Goal: Task Accomplishment & Management: Use online tool/utility

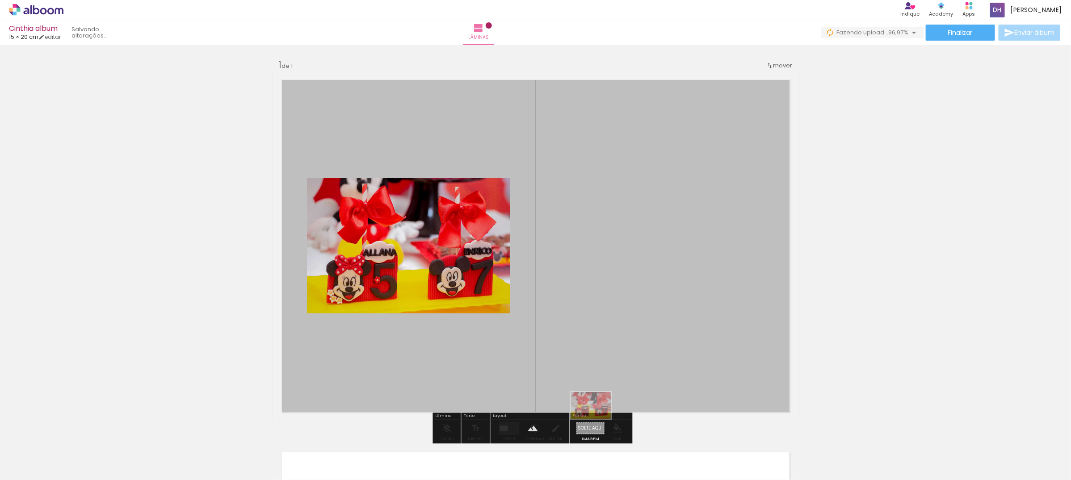
click at [598, 419] on quentale-workspace at bounding box center [535, 240] width 1071 height 480
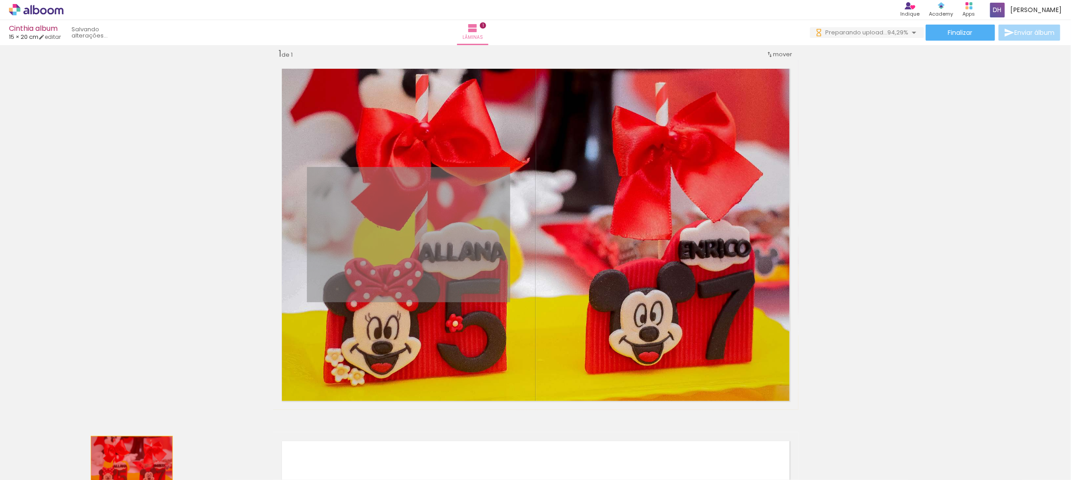
drag, startPoint x: 241, startPoint y: 374, endPoint x: 127, endPoint y: 464, distance: 145.0
click at [127, 464] on quentale-workspace at bounding box center [535, 240] width 1071 height 480
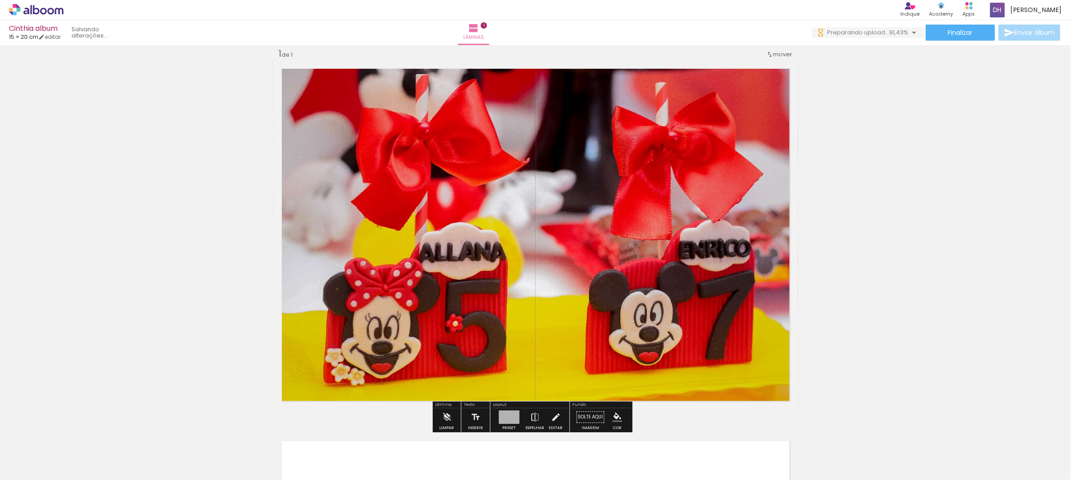
scroll to position [179, 0]
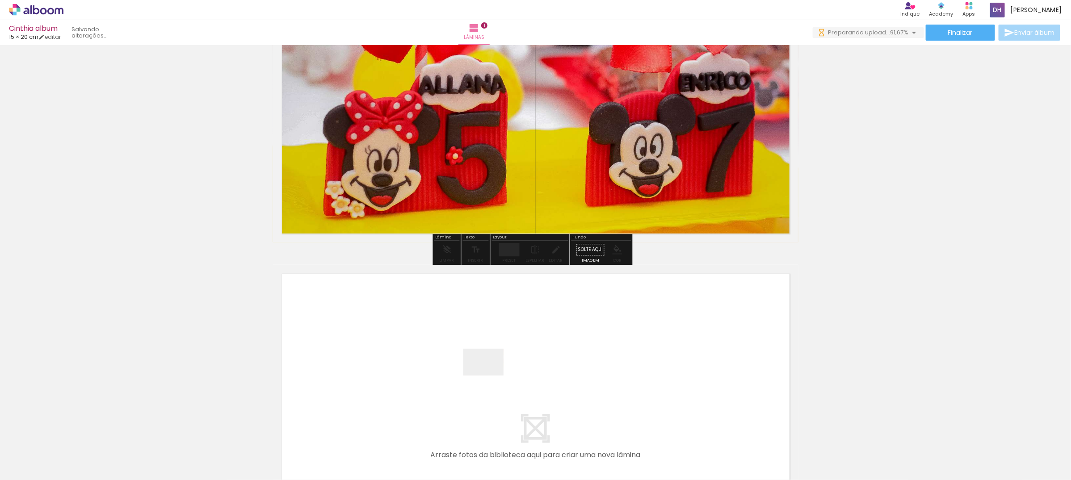
click at [492, 376] on quentale-workspace at bounding box center [535, 240] width 1071 height 480
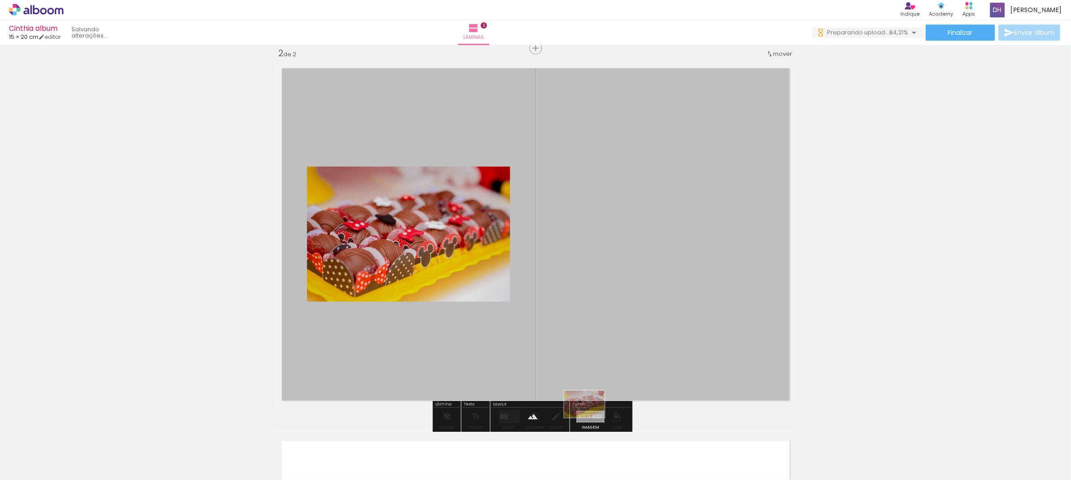
scroll to position [0, 0]
drag, startPoint x: 149, startPoint y: 463, endPoint x: 445, endPoint y: 255, distance: 361.9
click at [590, 418] on quentale-workspace at bounding box center [535, 240] width 1071 height 480
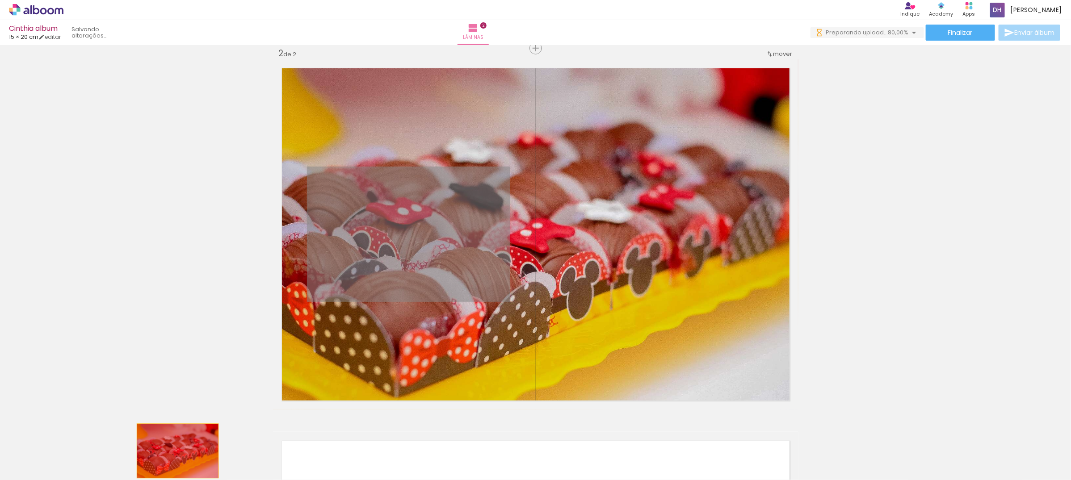
drag, startPoint x: 441, startPoint y: 238, endPoint x: 173, endPoint y: 451, distance: 342.3
click at [173, 451] on quentale-workspace at bounding box center [535, 240] width 1071 height 480
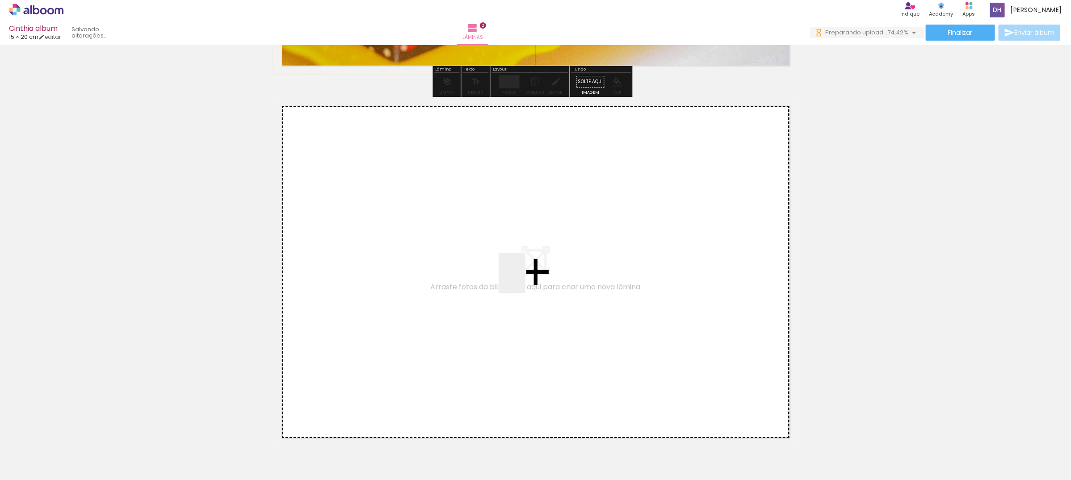
drag, startPoint x: 200, startPoint y: 458, endPoint x: 525, endPoint y: 280, distance: 370.6
click at [525, 280] on quentale-workspace at bounding box center [535, 240] width 1071 height 480
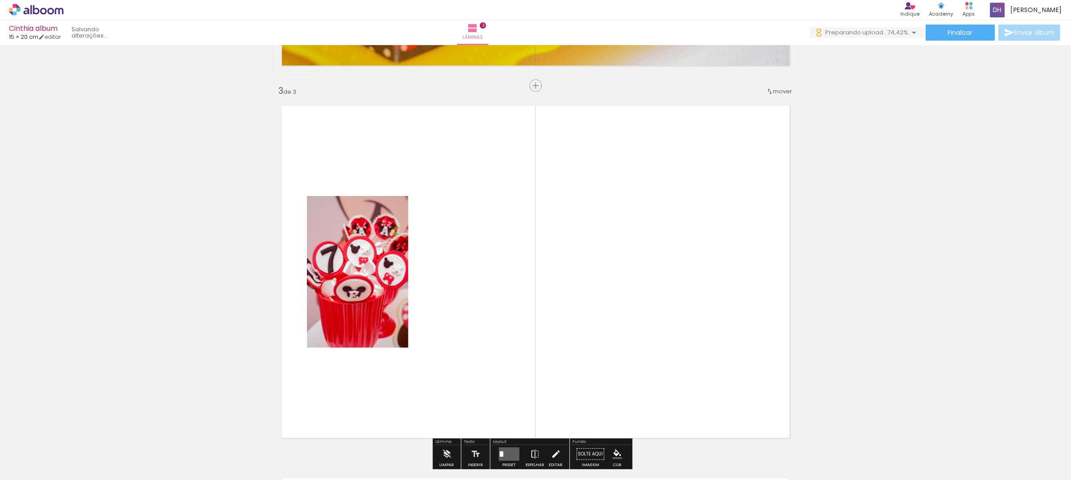
scroll to position [756, 0]
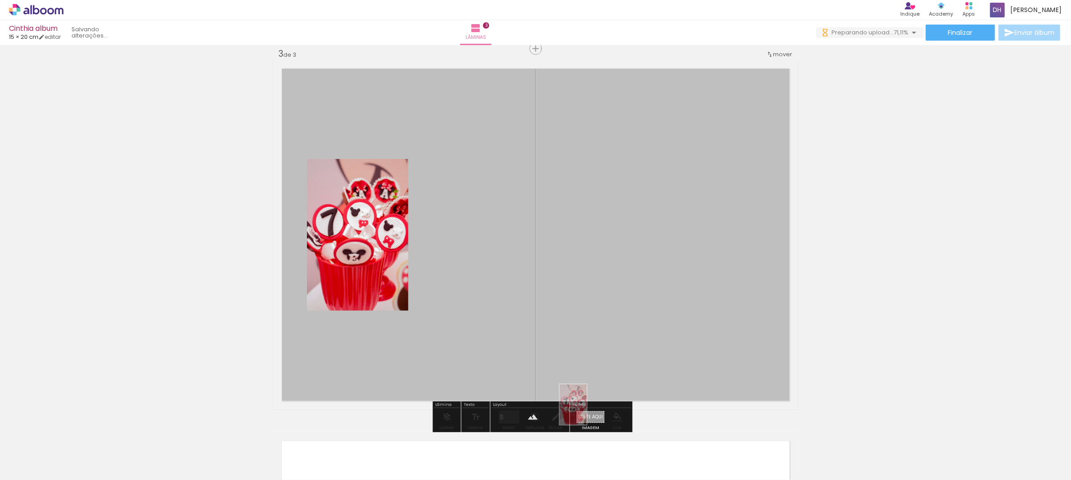
drag, startPoint x: 199, startPoint y: 444, endPoint x: 377, endPoint y: 230, distance: 278.7
click at [589, 412] on quentale-workspace at bounding box center [535, 240] width 1071 height 480
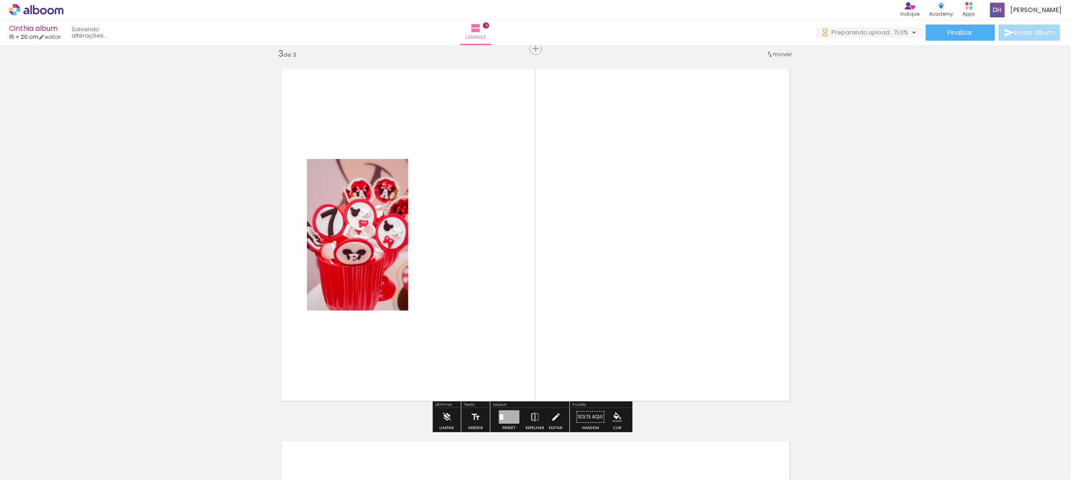
scroll to position [0, 0]
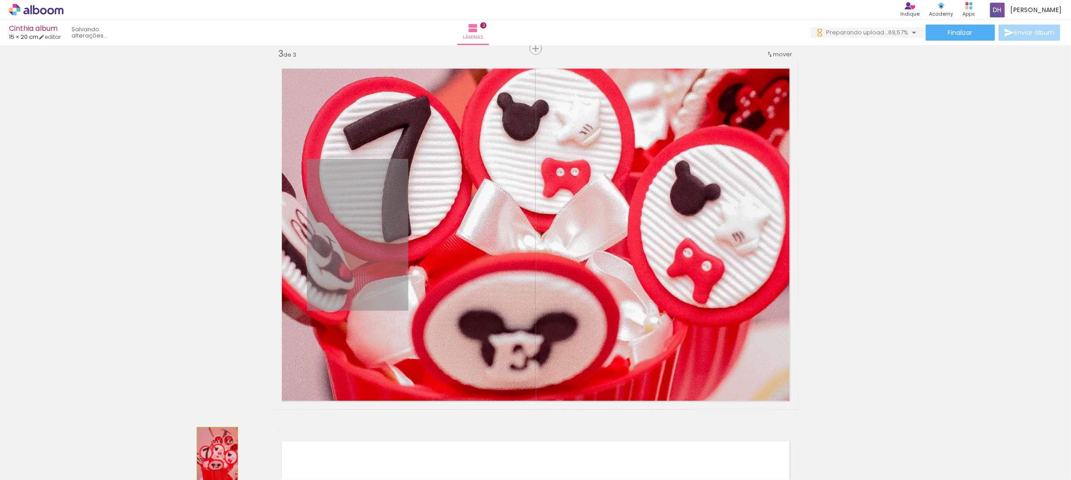
drag, startPoint x: 376, startPoint y: 225, endPoint x: 612, endPoint y: 242, distance: 236.9
click at [210, 458] on quentale-workspace at bounding box center [535, 240] width 1071 height 480
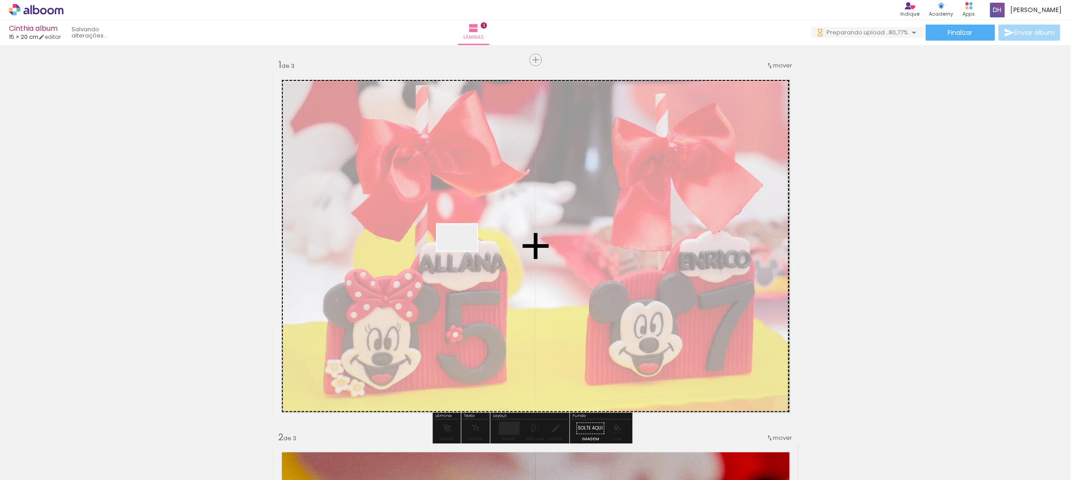
drag, startPoint x: 464, startPoint y: 251, endPoint x: 476, endPoint y: 244, distance: 14.2
click at [476, 244] on quentale-workspace at bounding box center [535, 240] width 1071 height 480
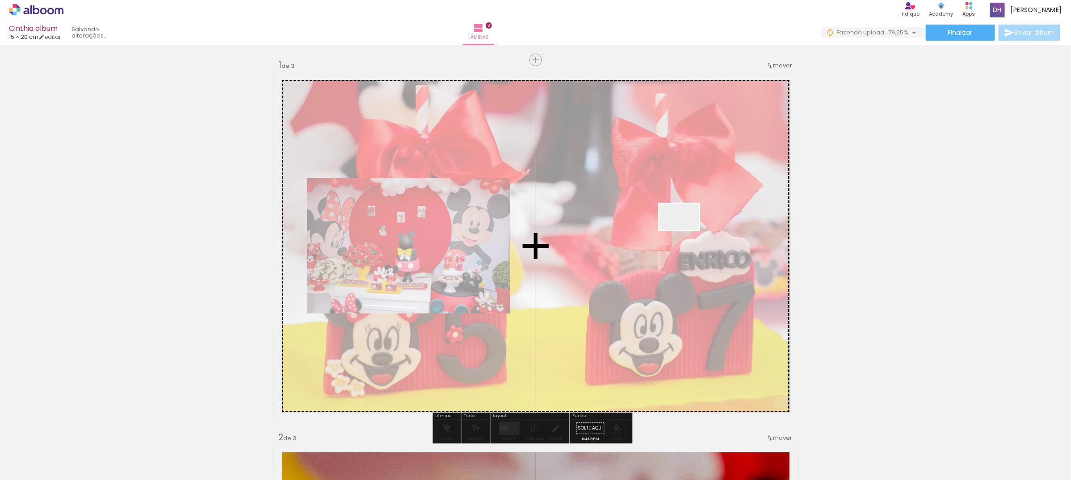
drag, startPoint x: 350, startPoint y: 454, endPoint x: 686, endPoint y: 230, distance: 403.6
click at [686, 230] on quentale-workspace at bounding box center [535, 240] width 1071 height 480
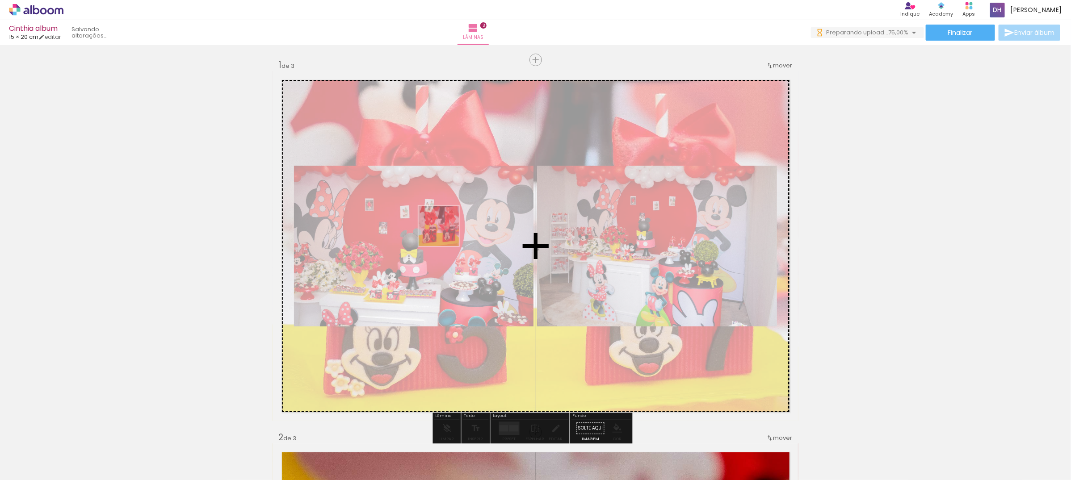
drag, startPoint x: 97, startPoint y: 449, endPoint x: 450, endPoint y: 229, distance: 415.5
click at [450, 229] on quentale-workspace at bounding box center [535, 240] width 1071 height 480
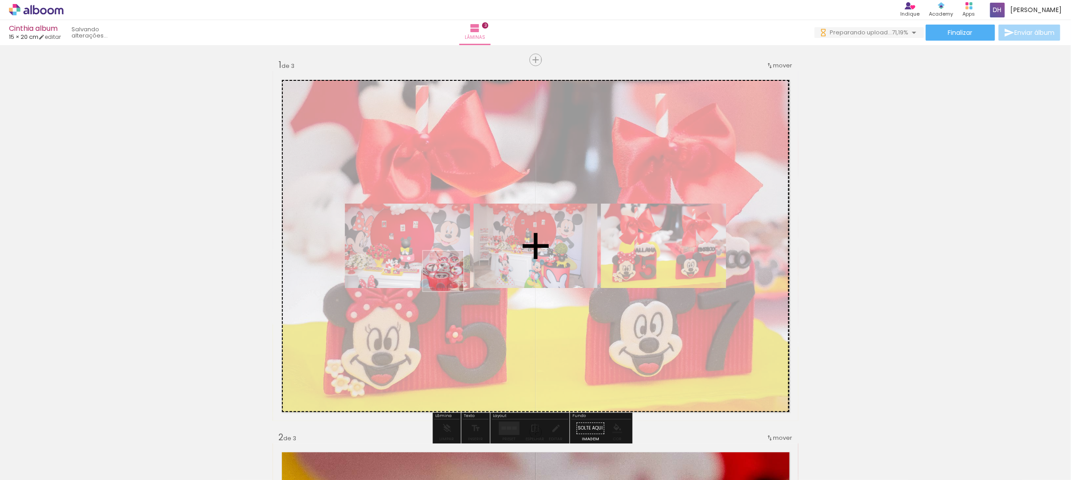
drag, startPoint x: 193, startPoint y: 452, endPoint x: 506, endPoint y: 356, distance: 327.4
click at [473, 269] on quentale-workspace at bounding box center [535, 240] width 1071 height 480
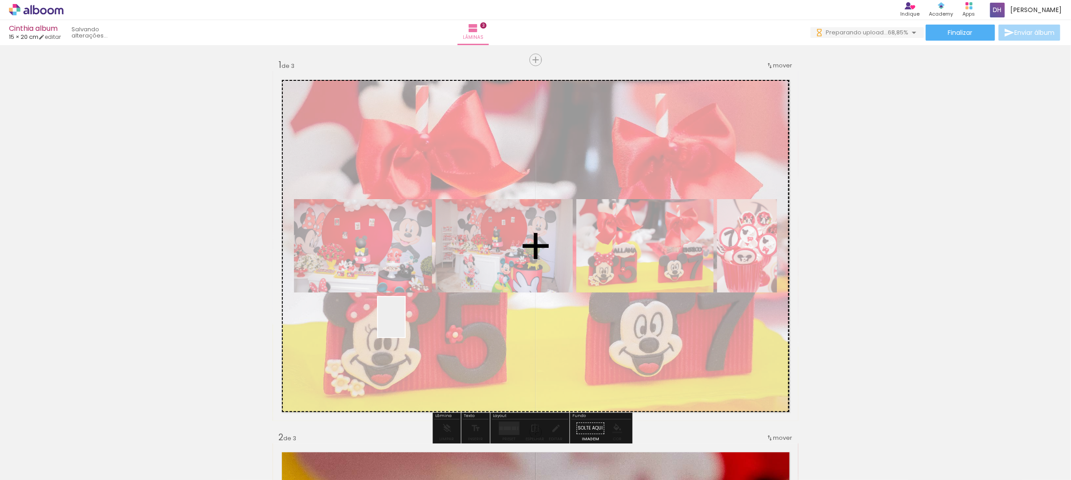
drag, startPoint x: 300, startPoint y: 459, endPoint x: 425, endPoint y: 403, distance: 137.0
click at [406, 322] on quentale-workspace at bounding box center [535, 240] width 1071 height 480
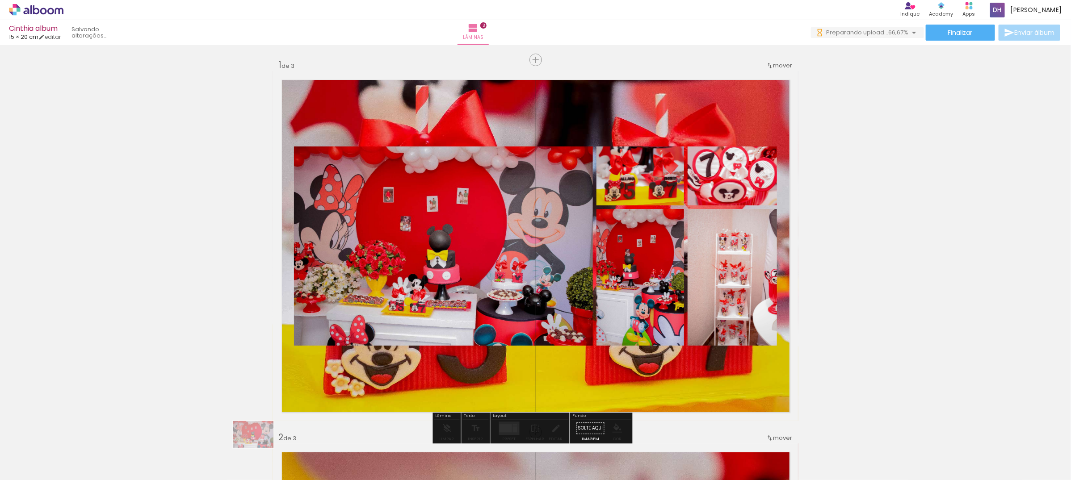
drag, startPoint x: 354, startPoint y: 381, endPoint x: 260, endPoint y: 448, distance: 115.3
click at [260, 448] on div at bounding box center [240, 449] width 44 height 29
click at [416, 289] on quentale-workspace at bounding box center [535, 240] width 1071 height 480
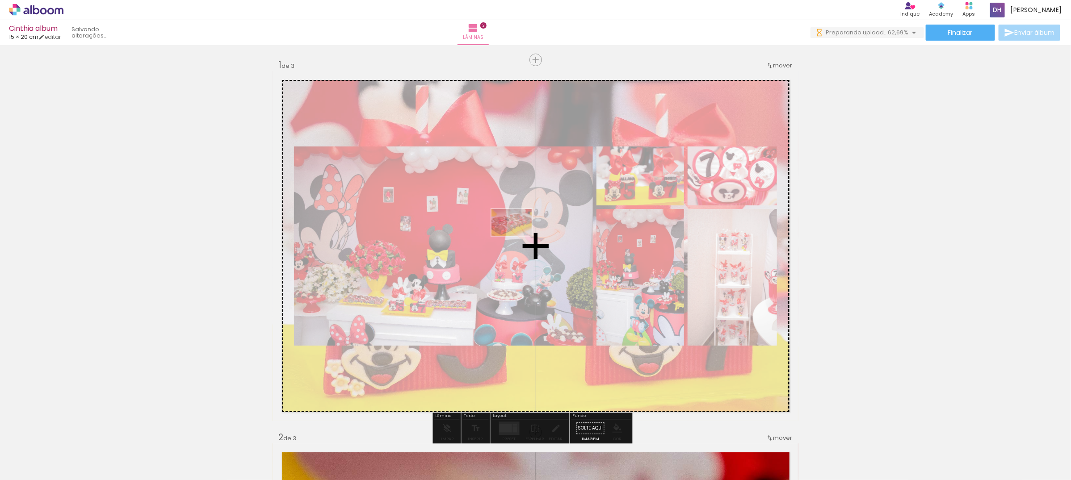
drag, startPoint x: 239, startPoint y: 417, endPoint x: 526, endPoint y: 233, distance: 341.1
click at [526, 233] on quentale-workspace at bounding box center [535, 240] width 1071 height 480
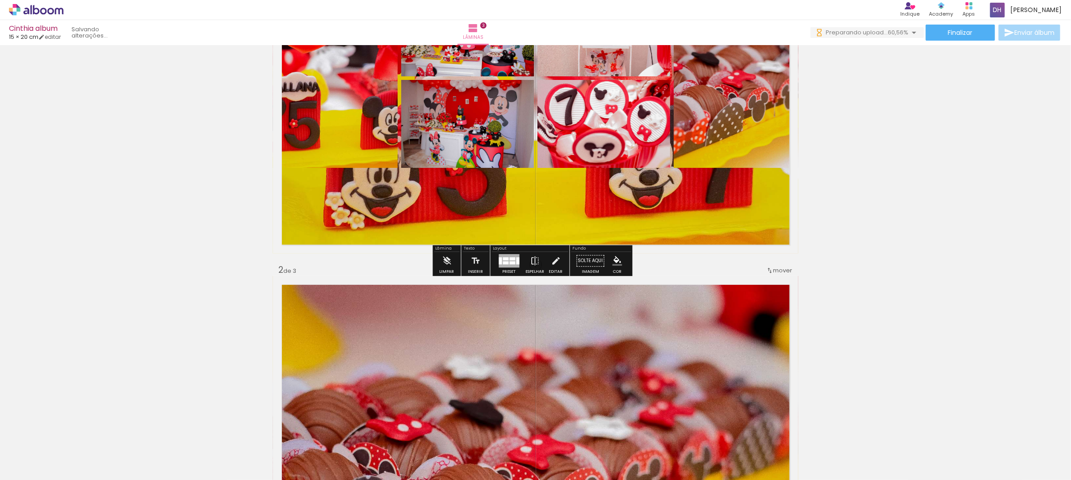
click at [510, 258] on div at bounding box center [513, 258] width 6 height 3
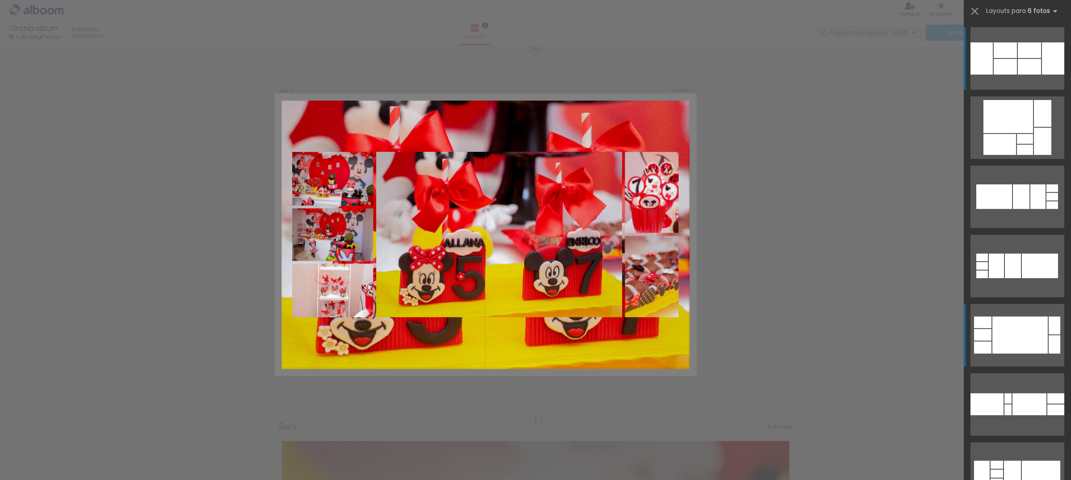
click at [1033, 155] on div at bounding box center [1025, 150] width 16 height 10
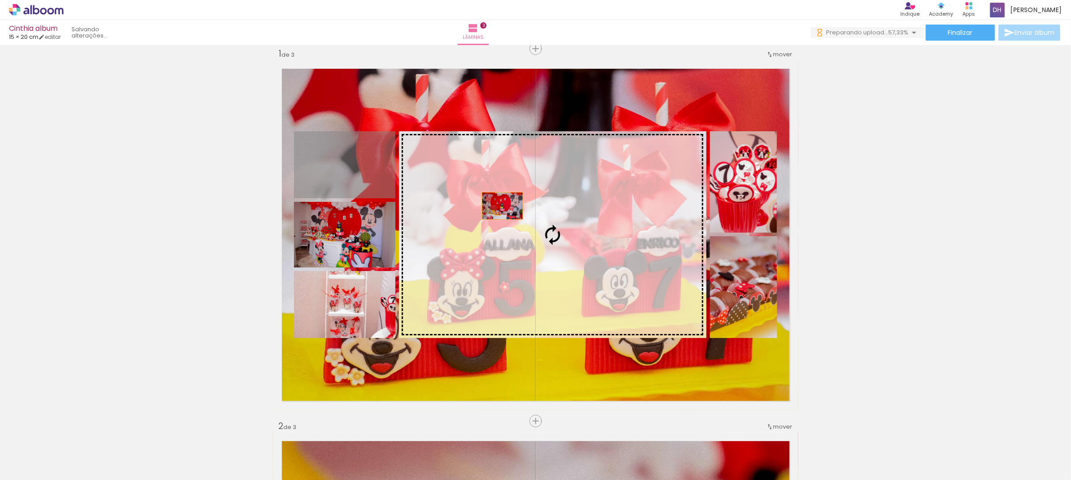
drag, startPoint x: 340, startPoint y: 180, endPoint x: 498, endPoint y: 206, distance: 159.8
click at [0, 0] on slot at bounding box center [0, 0] width 0 height 0
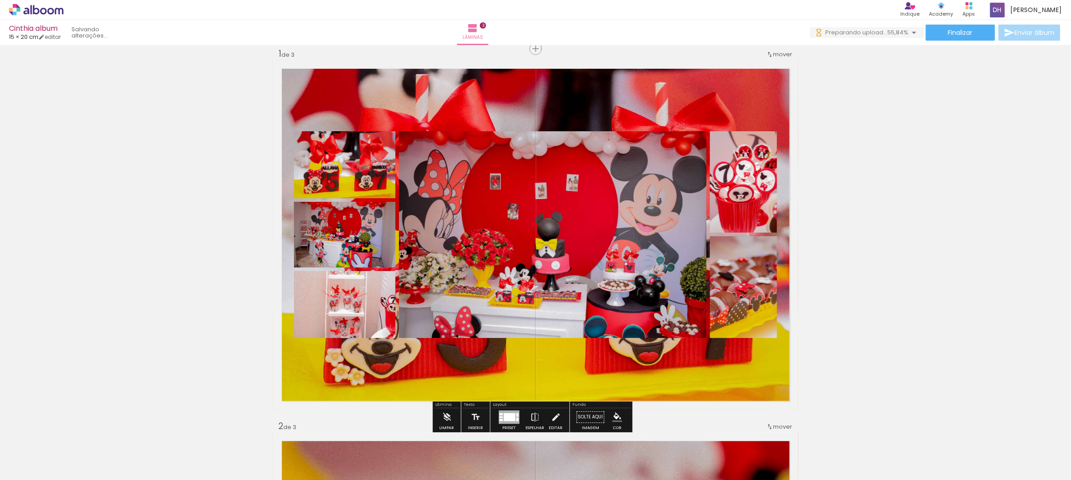
click at [464, 100] on quentale-layouter at bounding box center [535, 235] width 525 height 350
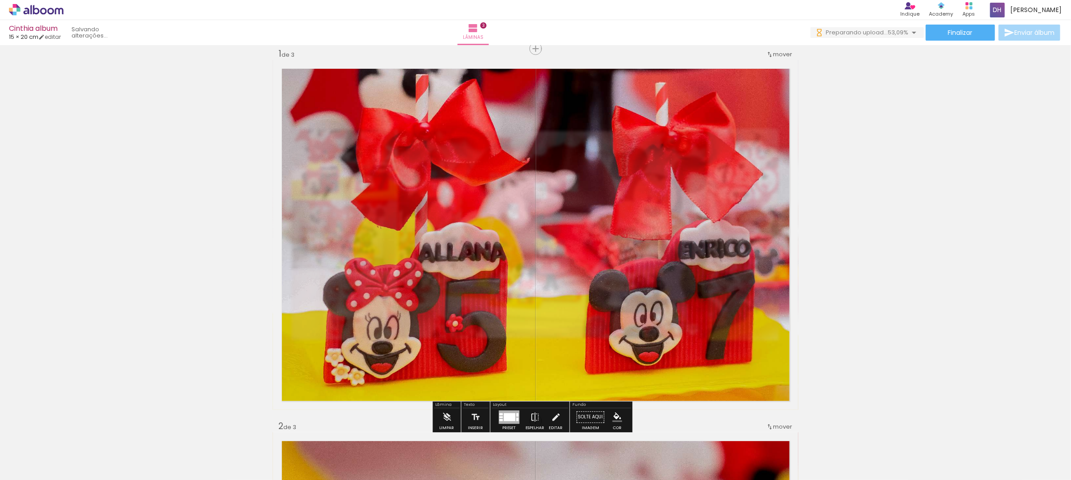
type paper-slider "60"
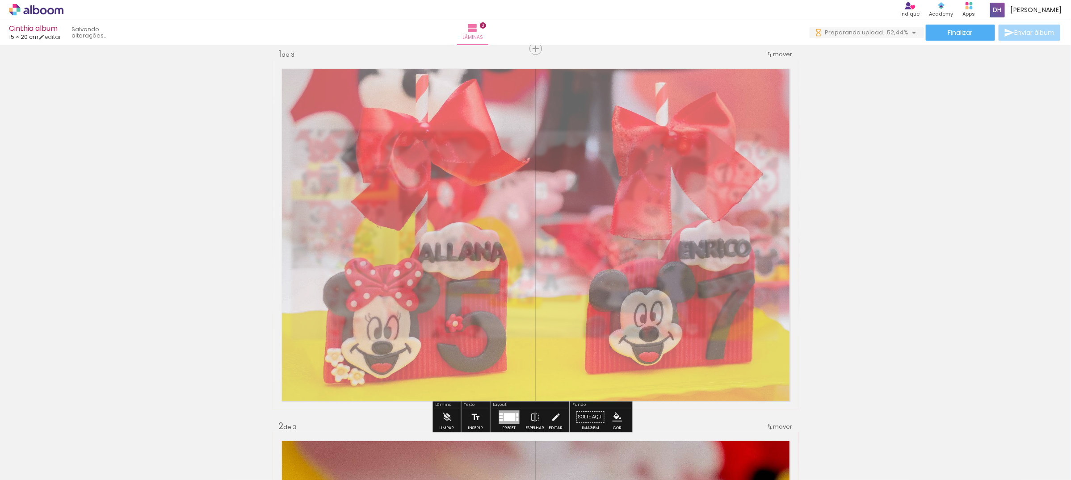
click at [386, 85] on div at bounding box center [387, 82] width 35 height 14
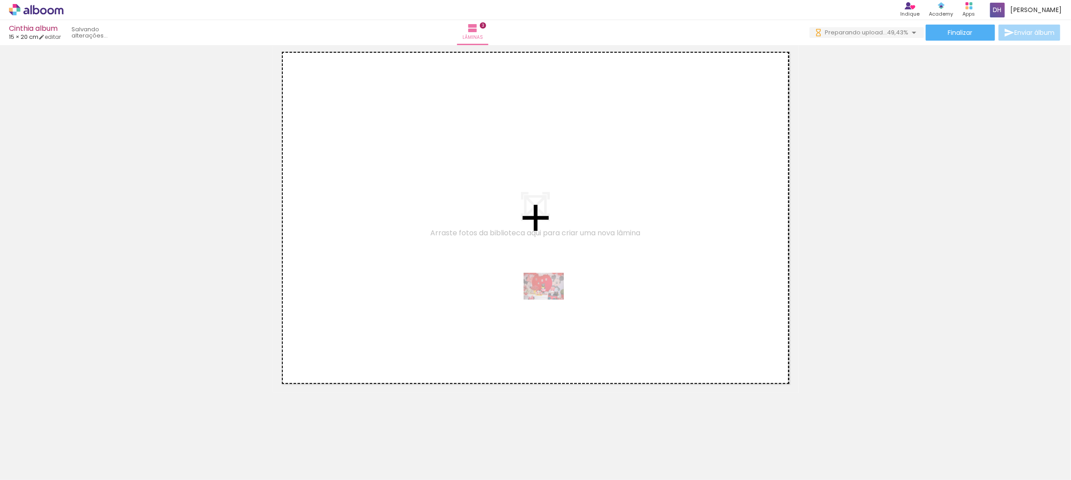
drag, startPoint x: 295, startPoint y: 430, endPoint x: 550, endPoint y: 300, distance: 286.4
click at [550, 300] on quentale-workspace at bounding box center [535, 240] width 1071 height 480
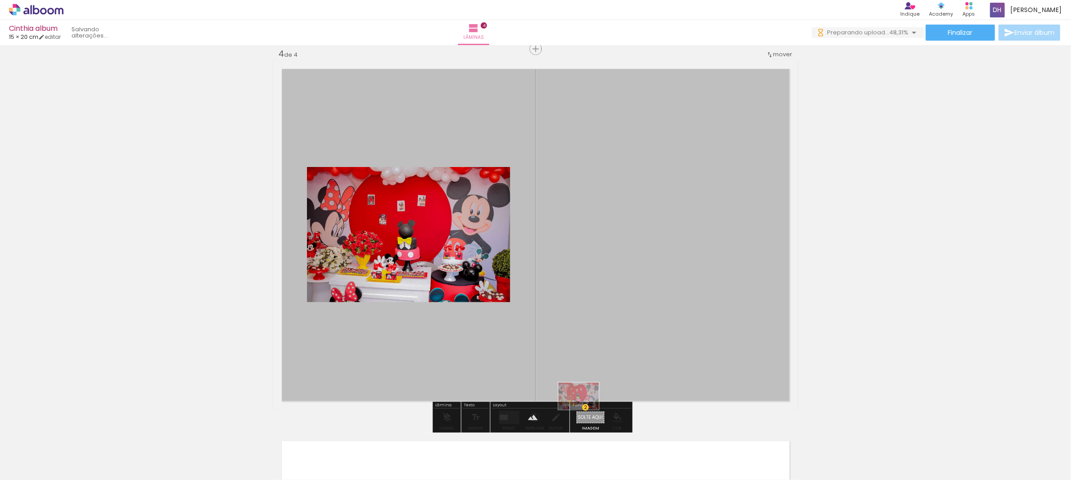
drag, startPoint x: 304, startPoint y: 438, endPoint x: 585, endPoint y: 410, distance: 282.4
click at [585, 410] on quentale-workspace at bounding box center [535, 240] width 1071 height 480
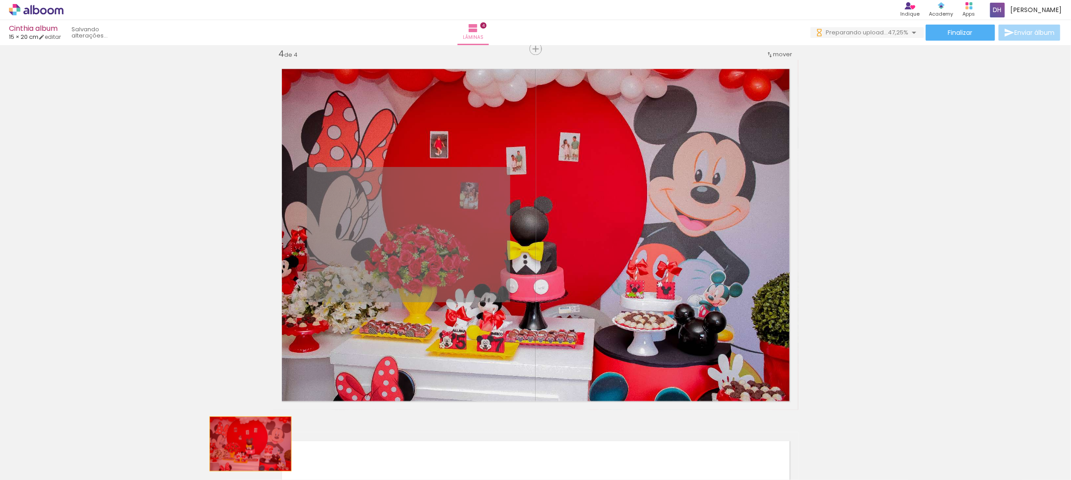
drag, startPoint x: 445, startPoint y: 245, endPoint x: 246, endPoint y: 444, distance: 281.1
click at [246, 444] on quentale-workspace at bounding box center [535, 240] width 1071 height 480
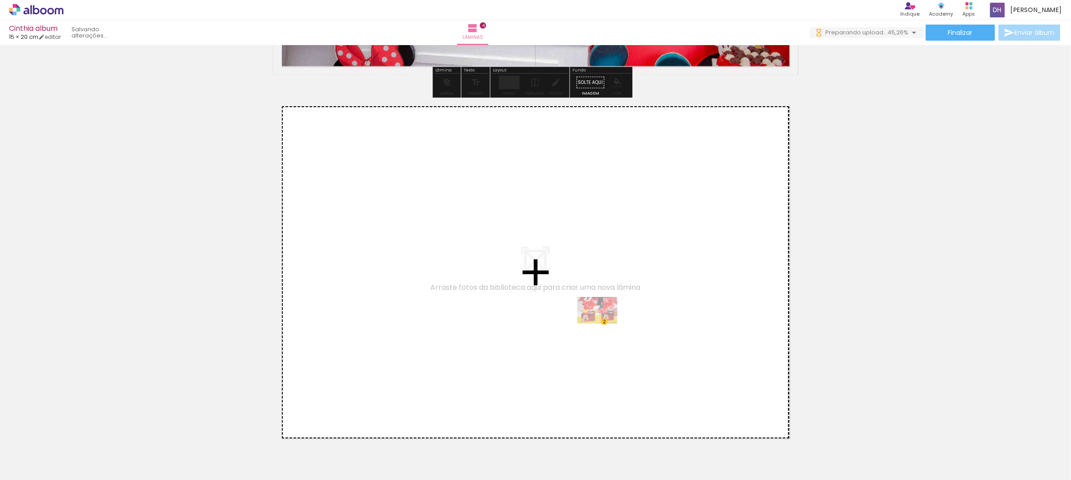
drag, startPoint x: 101, startPoint y: 454, endPoint x: 604, endPoint y: 324, distance: 519.1
click at [604, 324] on quentale-workspace at bounding box center [535, 240] width 1071 height 480
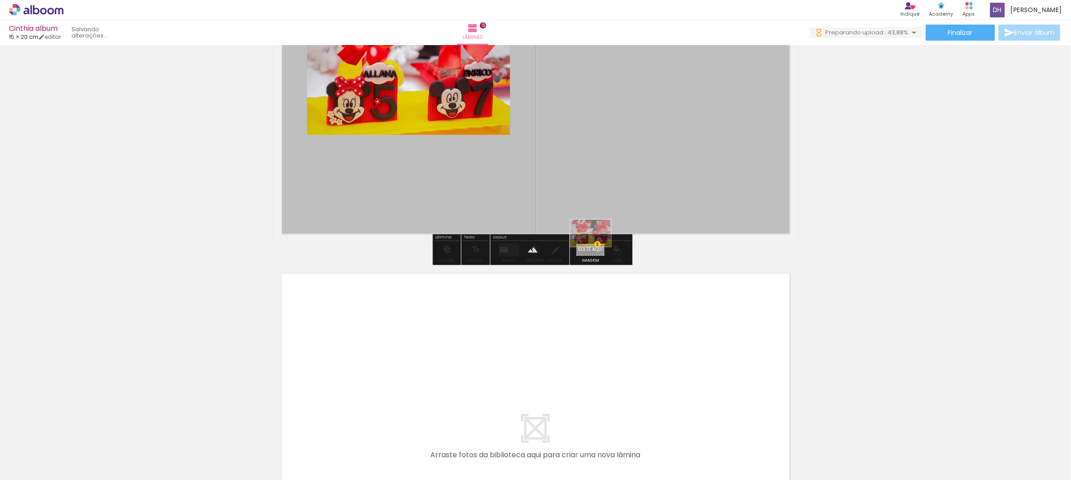
drag, startPoint x: 492, startPoint y: 299, endPoint x: 597, endPoint y: 247, distance: 117.4
click at [597, 247] on quentale-workspace at bounding box center [535, 240] width 1071 height 480
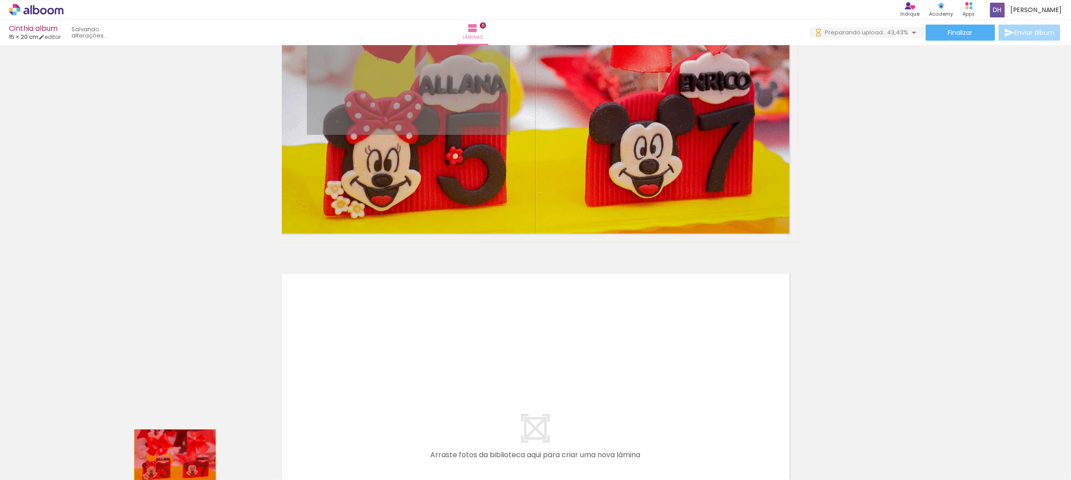
drag, startPoint x: 431, startPoint y: 88, endPoint x: 523, endPoint y: 312, distance: 242.2
click at [168, 456] on quentale-workspace at bounding box center [535, 240] width 1071 height 480
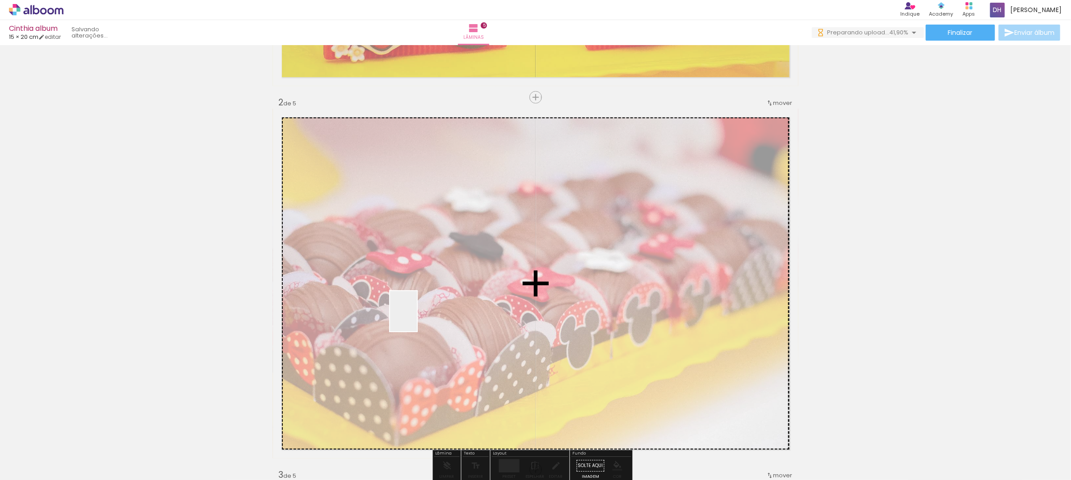
drag, startPoint x: 395, startPoint y: 451, endPoint x: 417, endPoint y: 318, distance: 134.8
click at [417, 318] on quentale-workspace at bounding box center [535, 240] width 1071 height 480
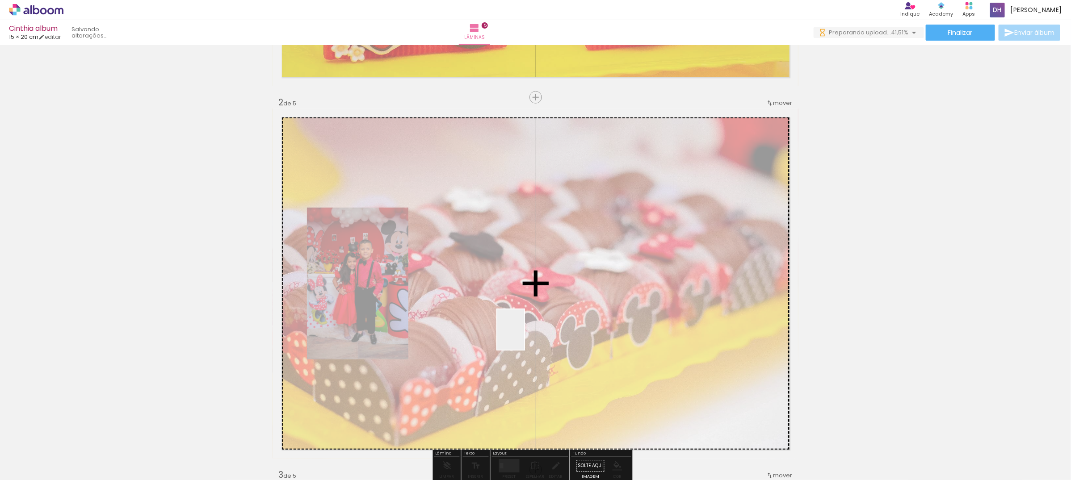
drag, startPoint x: 524, startPoint y: 336, endPoint x: 487, endPoint y: 458, distance: 127.3
click at [544, 305] on quentale-workspace at bounding box center [535, 240] width 1071 height 480
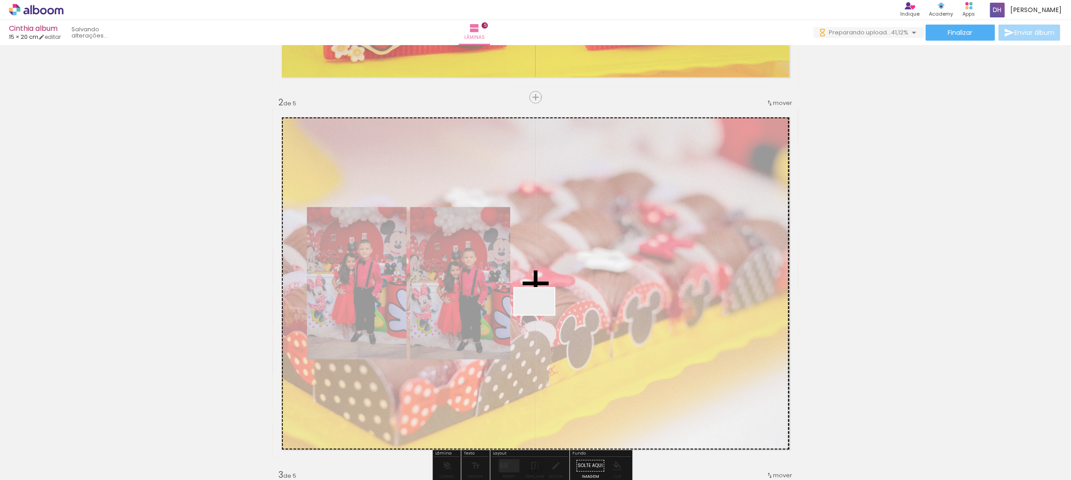
drag, startPoint x: 489, startPoint y: 431, endPoint x: 541, endPoint y: 315, distance: 127.6
click at [541, 315] on quentale-workspace at bounding box center [535, 240] width 1071 height 480
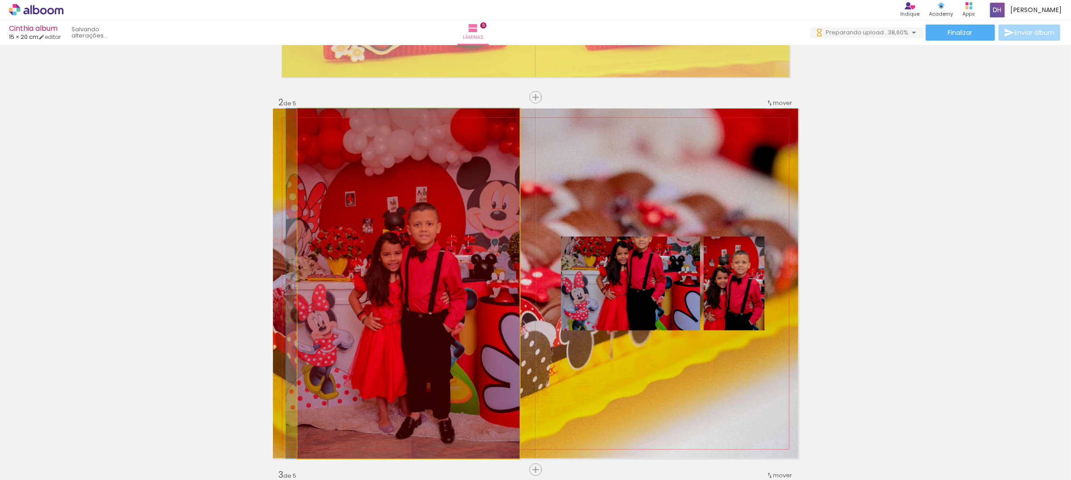
drag, startPoint x: 471, startPoint y: 277, endPoint x: 419, endPoint y: 446, distance: 176.3
click at [419, 446] on quentale-workspace at bounding box center [535, 240] width 1071 height 480
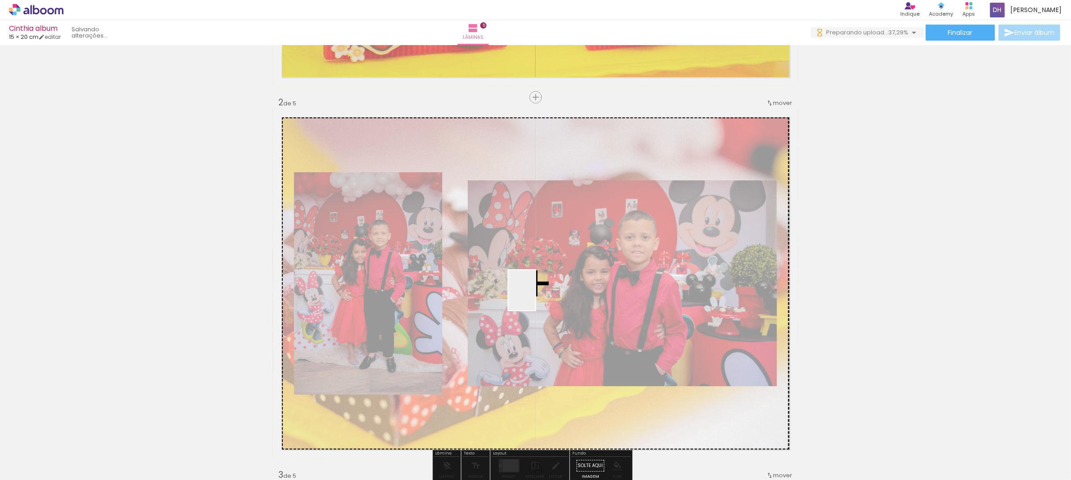
drag, startPoint x: 342, startPoint y: 437, endPoint x: 535, endPoint y: 297, distance: 238.6
click at [535, 297] on quentale-workspace at bounding box center [535, 240] width 1071 height 480
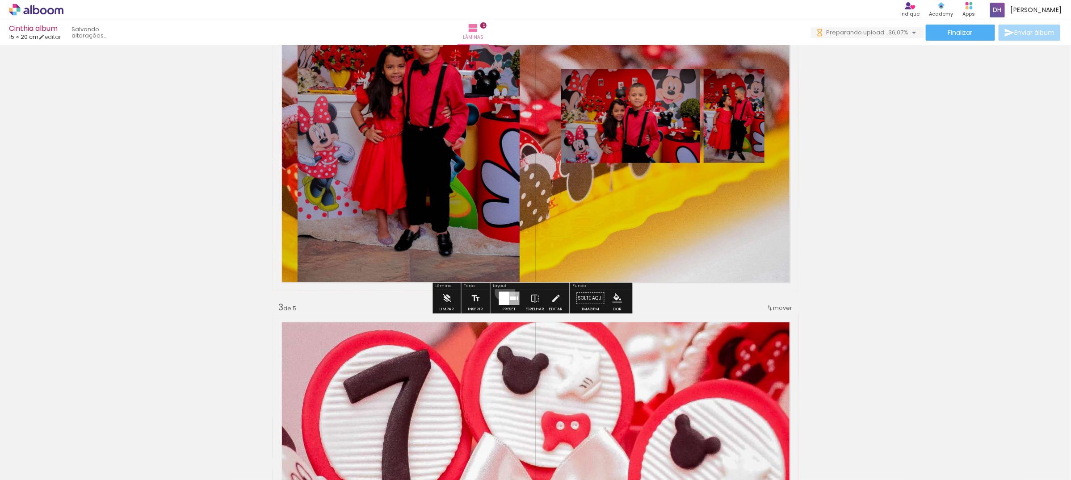
click at [502, 292] on div at bounding box center [504, 298] width 10 height 13
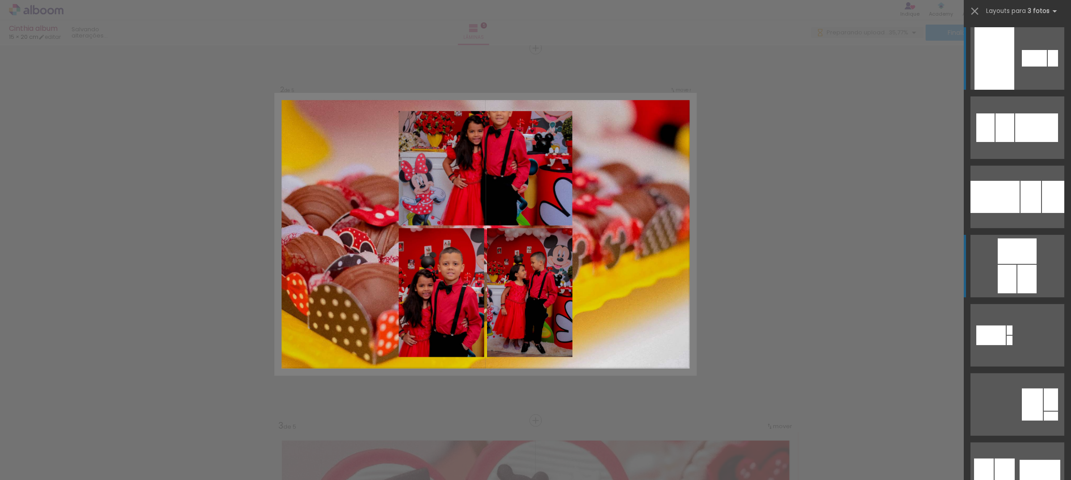
click at [1012, 90] on quentale-layouter at bounding box center [1017, 58] width 94 height 63
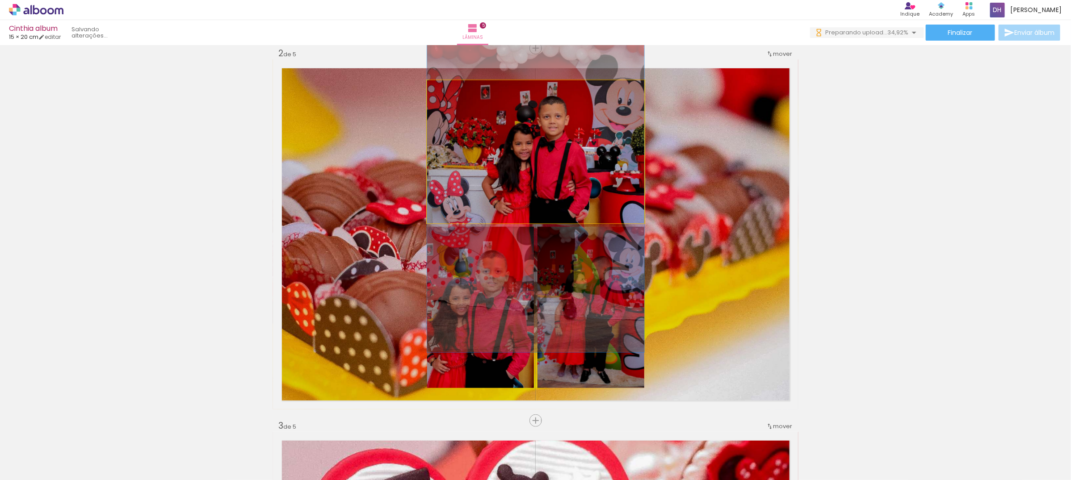
drag, startPoint x: 539, startPoint y: 135, endPoint x: 535, endPoint y: 173, distance: 38.2
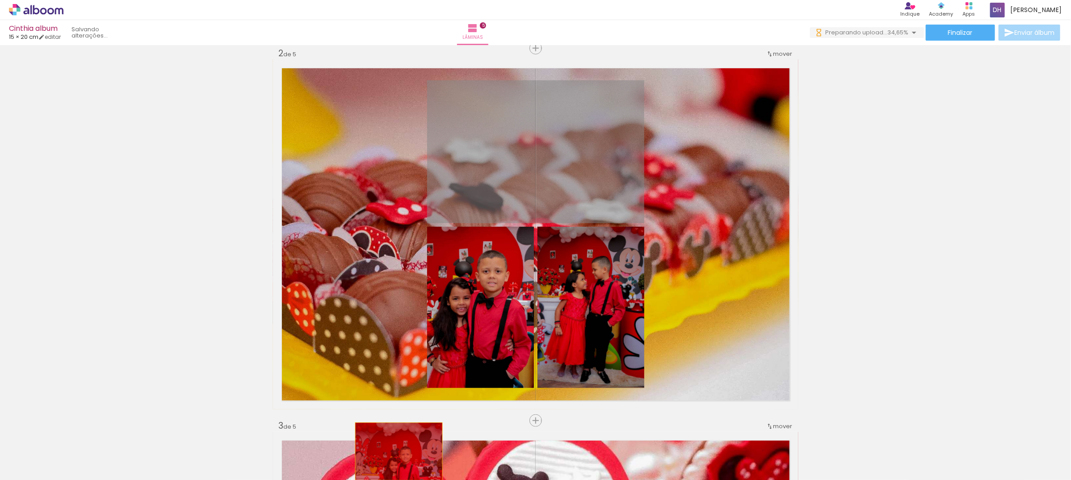
drag, startPoint x: 556, startPoint y: 161, endPoint x: 394, endPoint y: 452, distance: 332.3
click at [394, 452] on quentale-workspace at bounding box center [535, 240] width 1071 height 480
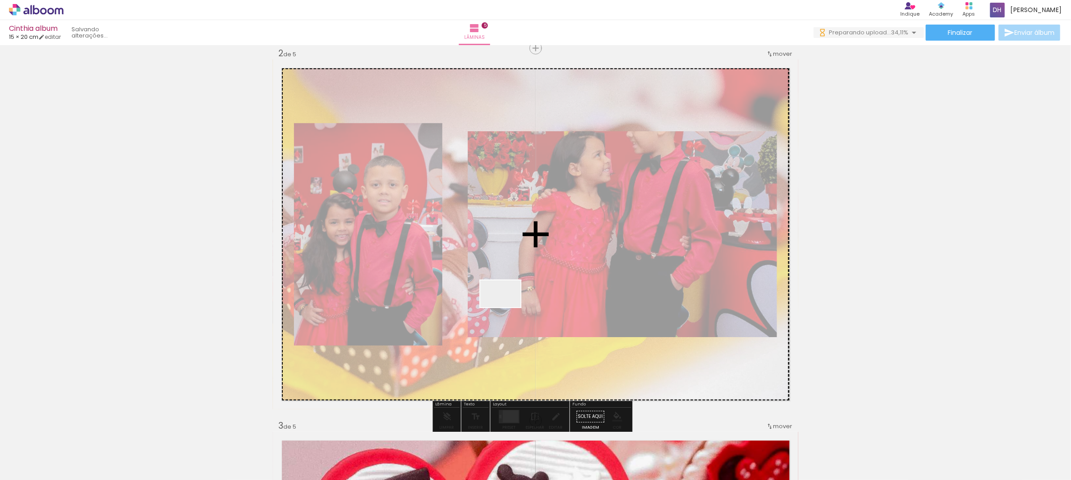
drag, startPoint x: 478, startPoint y: 451, endPoint x: 507, endPoint y: 307, distance: 146.6
click at [507, 307] on quentale-workspace at bounding box center [535, 240] width 1071 height 480
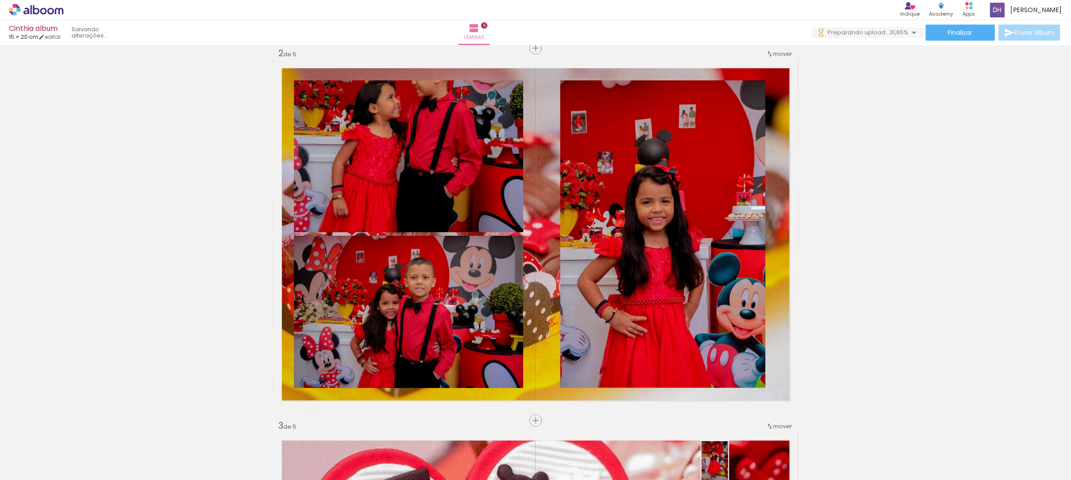
drag, startPoint x: 729, startPoint y: 463, endPoint x: 728, endPoint y: 468, distance: 5.4
click at [728, 468] on div at bounding box center [725, 450] width 29 height 44
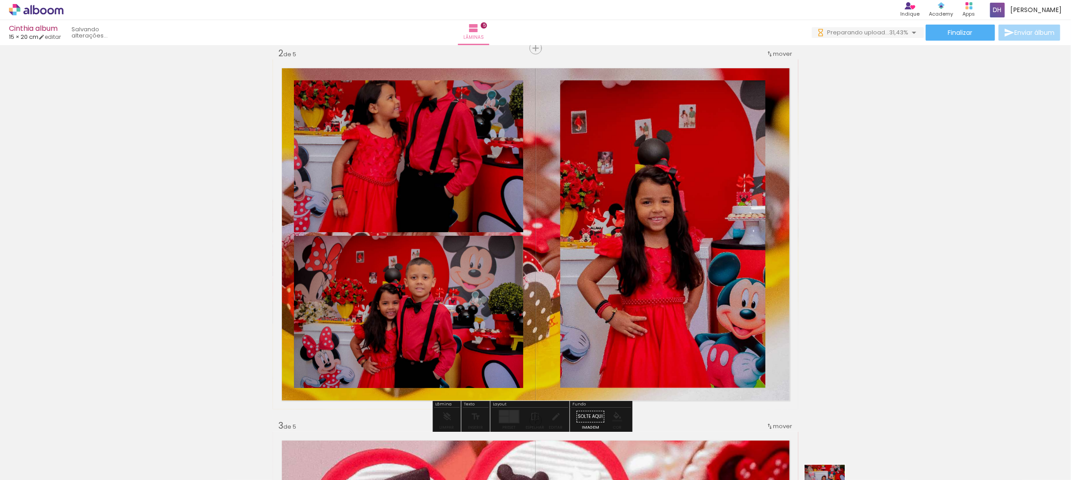
drag, startPoint x: 813, startPoint y: 452, endPoint x: 837, endPoint y: 461, distance: 24.9
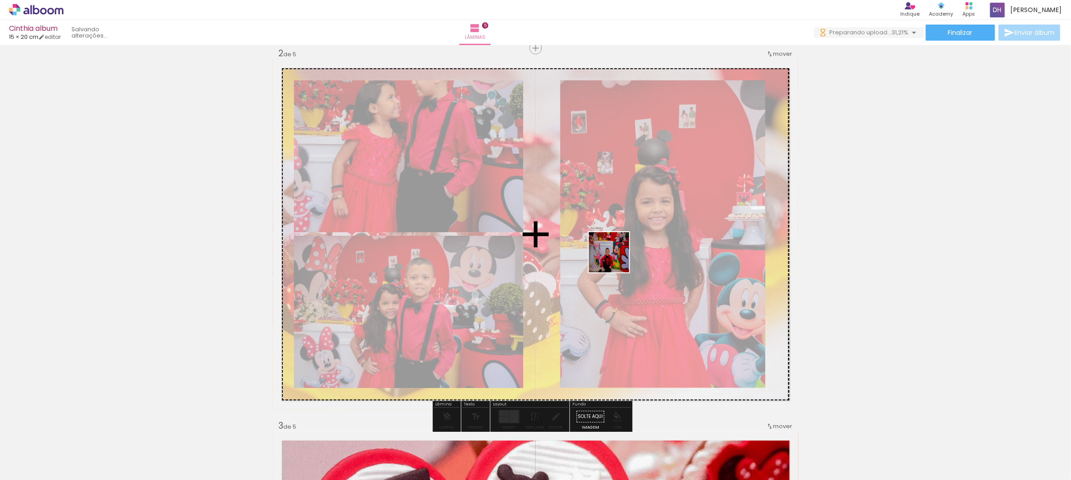
drag, startPoint x: 878, startPoint y: 458, endPoint x: 615, endPoint y: 259, distance: 329.4
click at [615, 259] on quentale-workspace at bounding box center [535, 240] width 1071 height 480
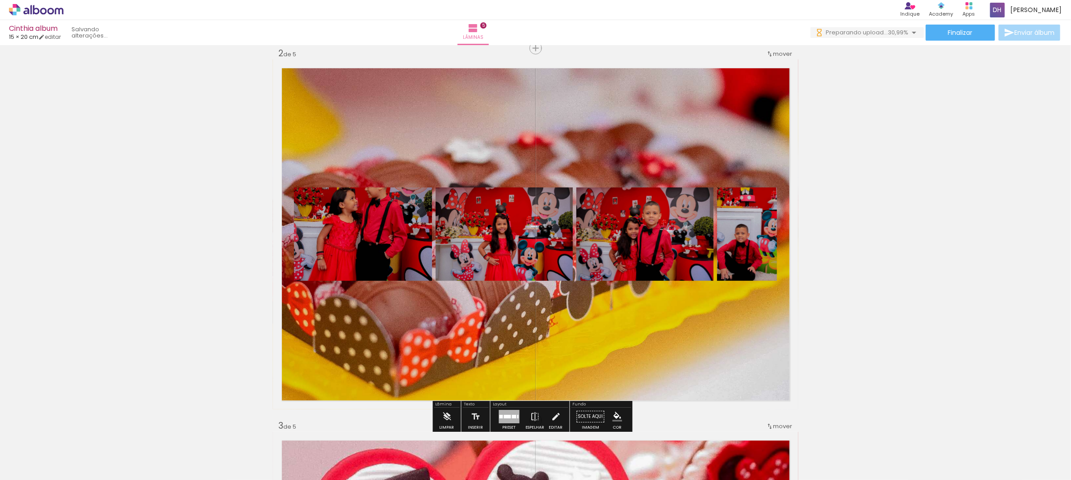
click at [504, 416] on div at bounding box center [507, 417] width 7 height 4
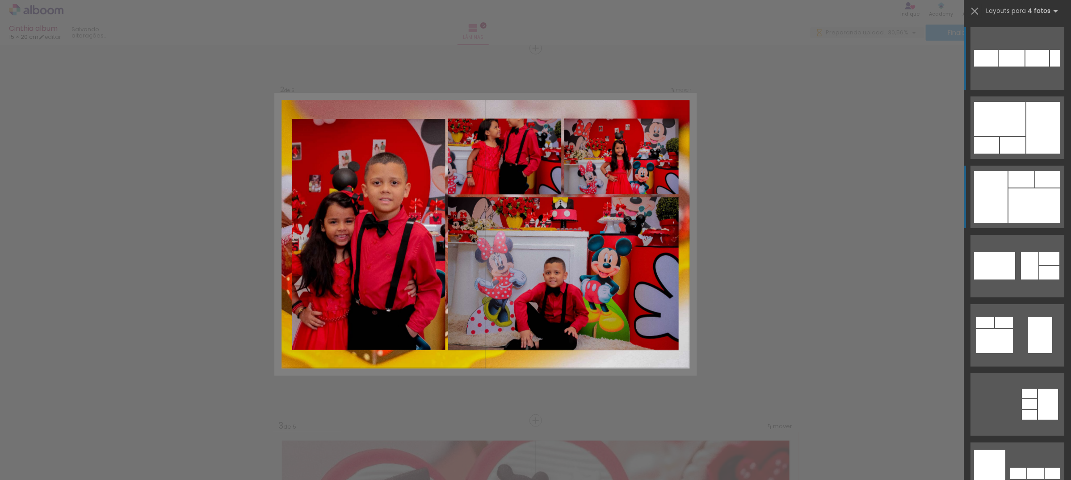
click at [1010, 154] on div at bounding box center [1012, 145] width 25 height 17
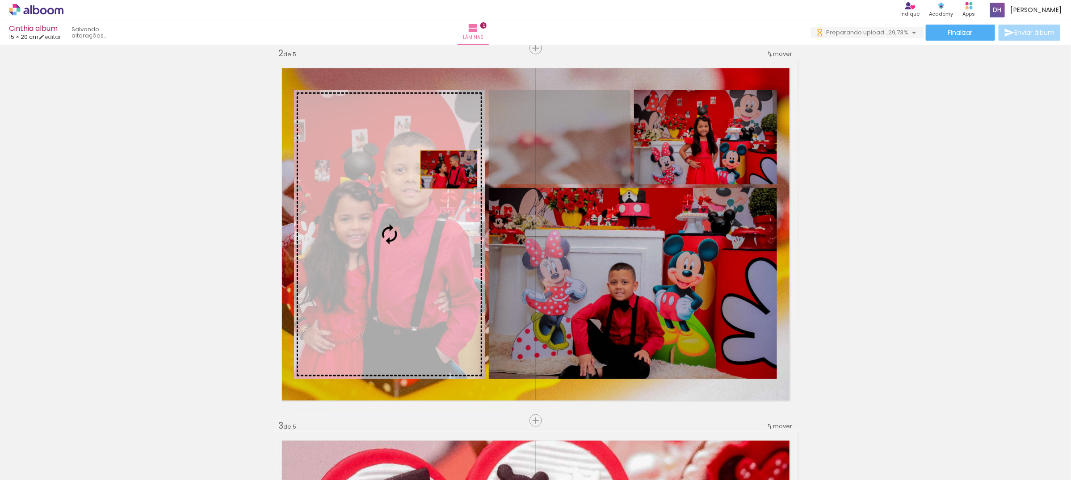
drag, startPoint x: 560, startPoint y: 130, endPoint x: 420, endPoint y: 174, distance: 146.3
click at [0, 0] on slot at bounding box center [0, 0] width 0 height 0
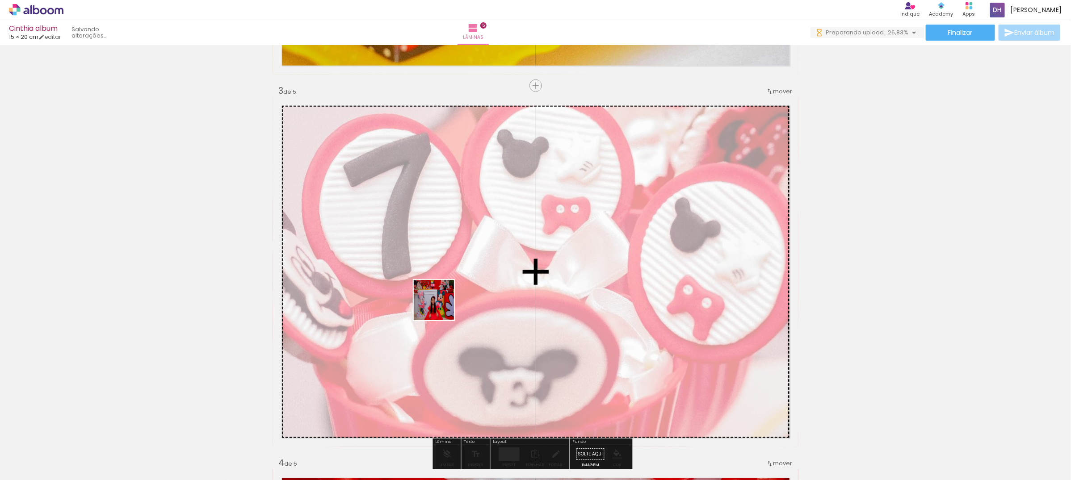
drag, startPoint x: 365, startPoint y: 460, endPoint x: 440, endPoint y: 307, distance: 171.0
click at [440, 307] on quentale-workspace at bounding box center [535, 240] width 1071 height 480
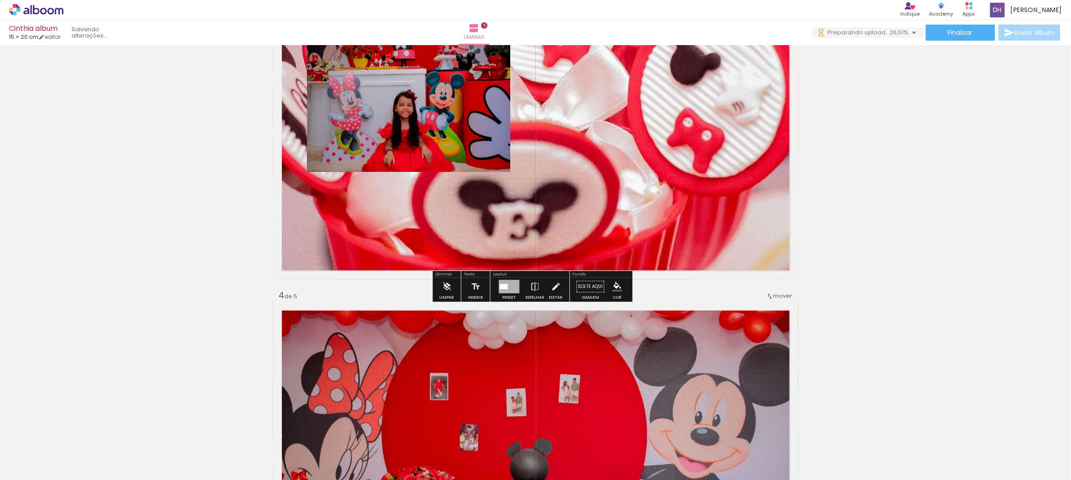
click at [507, 287] on div at bounding box center [509, 286] width 21 height 13
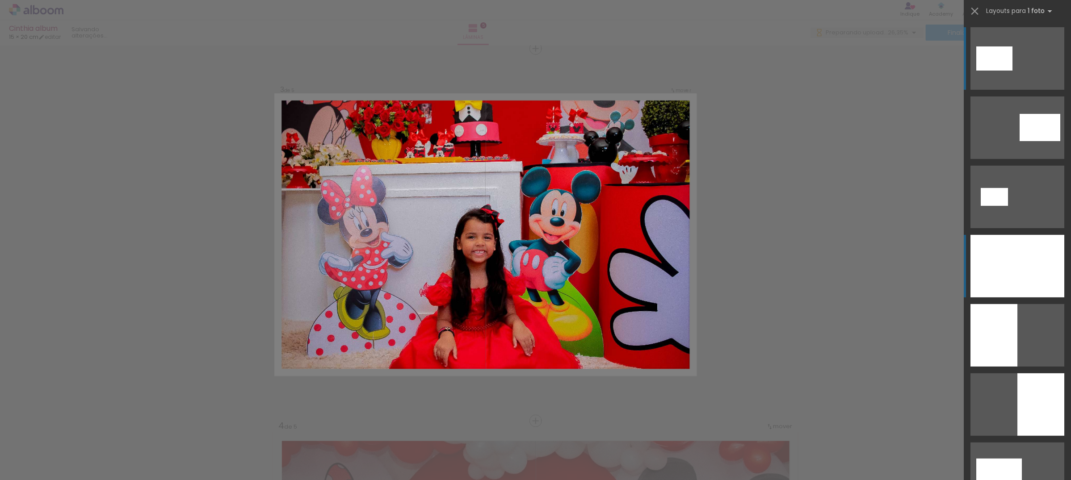
click at [1028, 278] on div at bounding box center [1017, 266] width 94 height 63
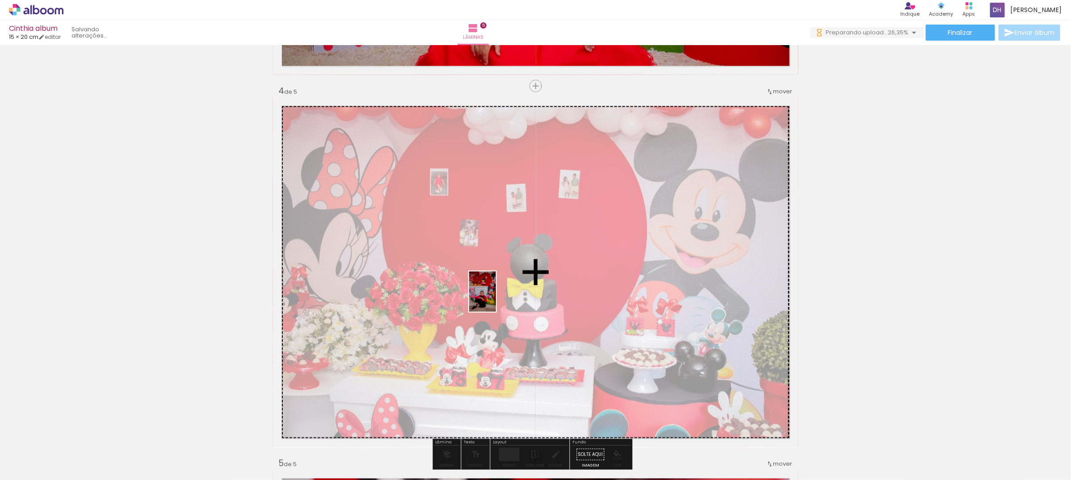
drag, startPoint x: 253, startPoint y: 454, endPoint x: 498, endPoint y: 296, distance: 291.8
click at [498, 296] on quentale-workspace at bounding box center [535, 240] width 1071 height 480
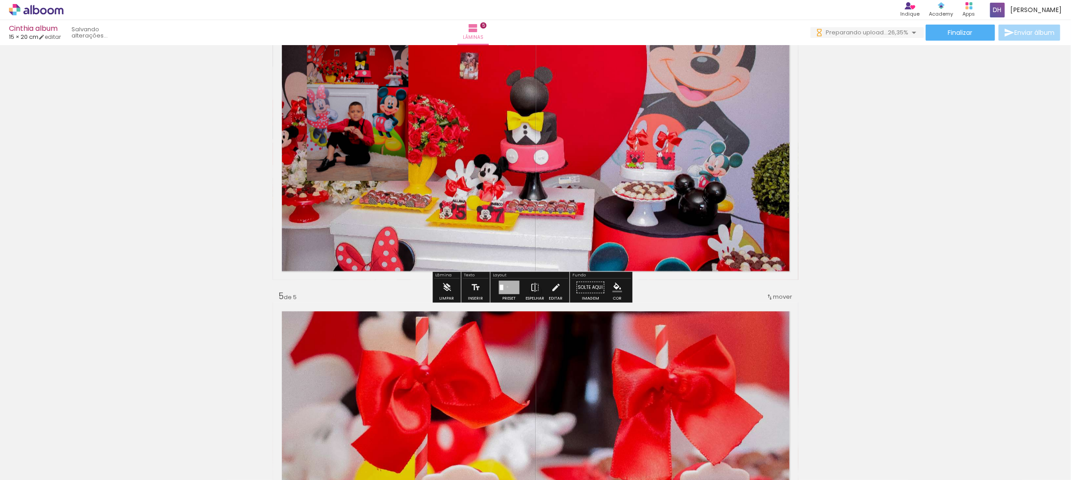
click at [505, 286] on div at bounding box center [509, 286] width 21 height 13
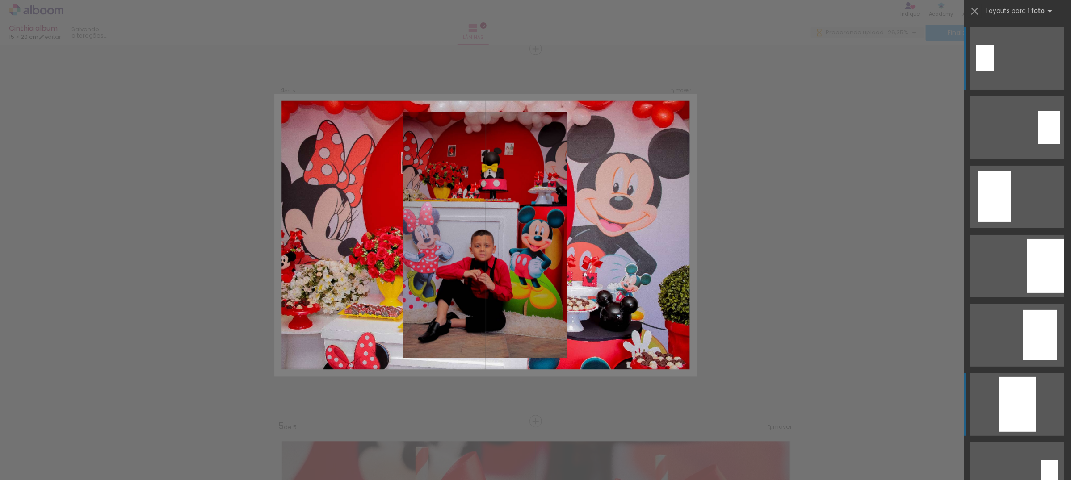
scroll to position [502, 0]
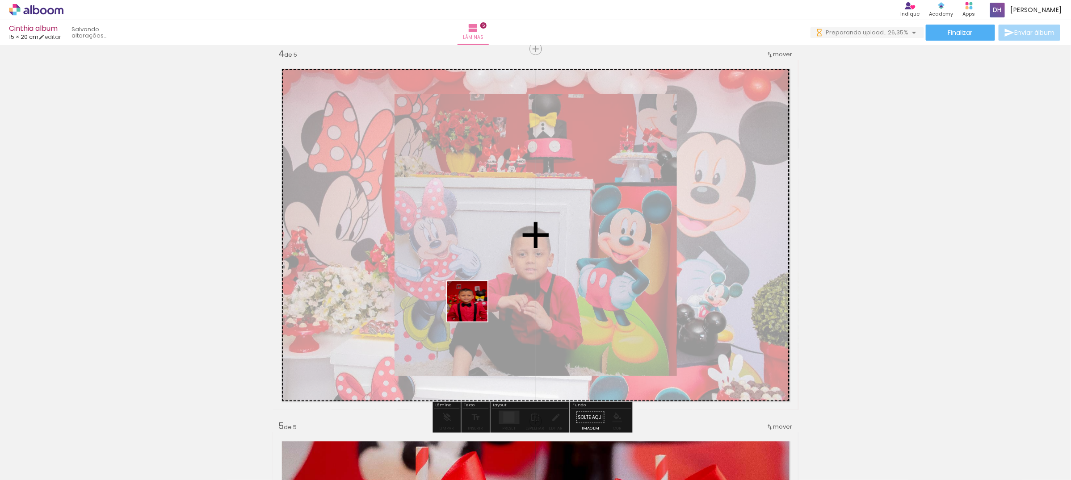
drag, startPoint x: 440, startPoint y: 446, endPoint x: 474, endPoint y: 305, distance: 144.6
click at [474, 305] on quentale-workspace at bounding box center [535, 240] width 1071 height 480
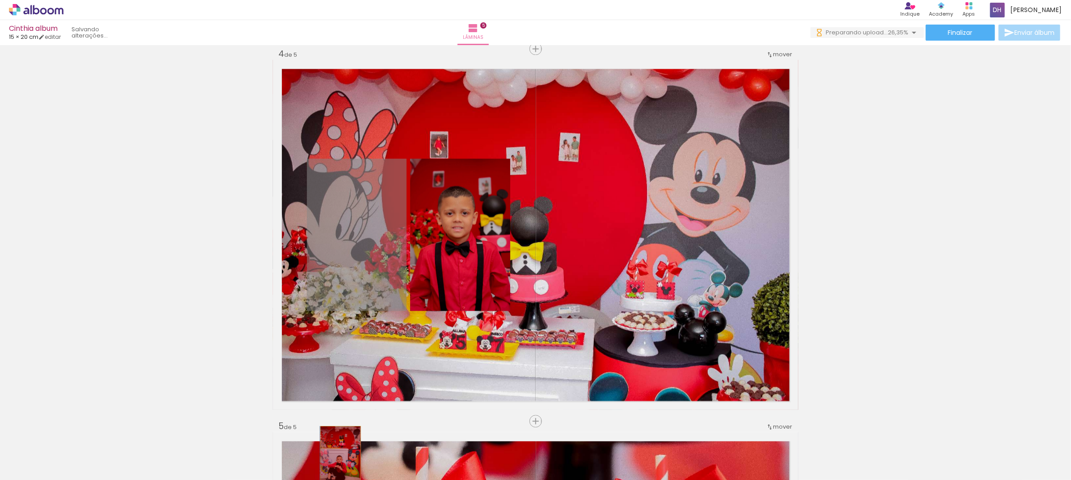
drag, startPoint x: 368, startPoint y: 262, endPoint x: 336, endPoint y: 456, distance: 197.4
click at [336, 456] on quentale-workspace at bounding box center [535, 240] width 1071 height 480
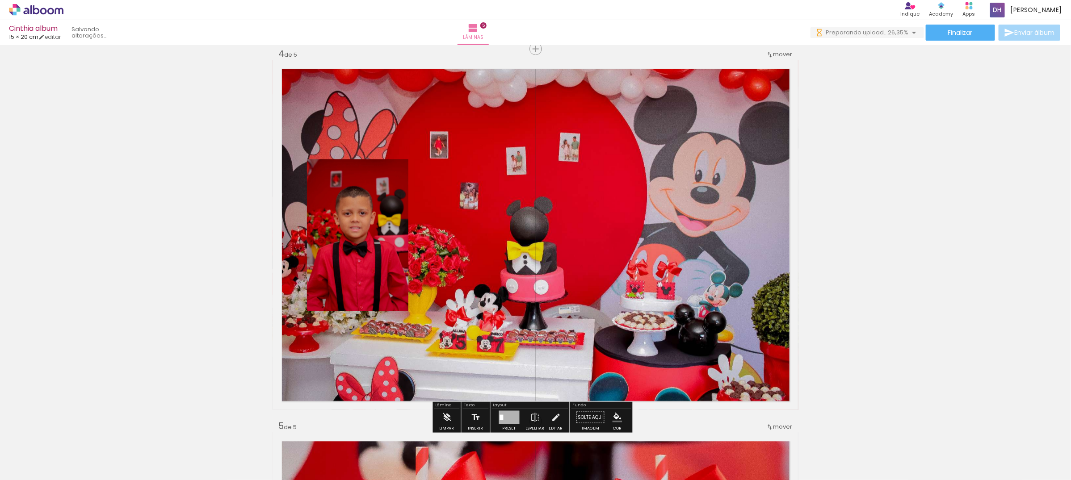
click at [361, 228] on quentale-photo at bounding box center [357, 235] width 101 height 152
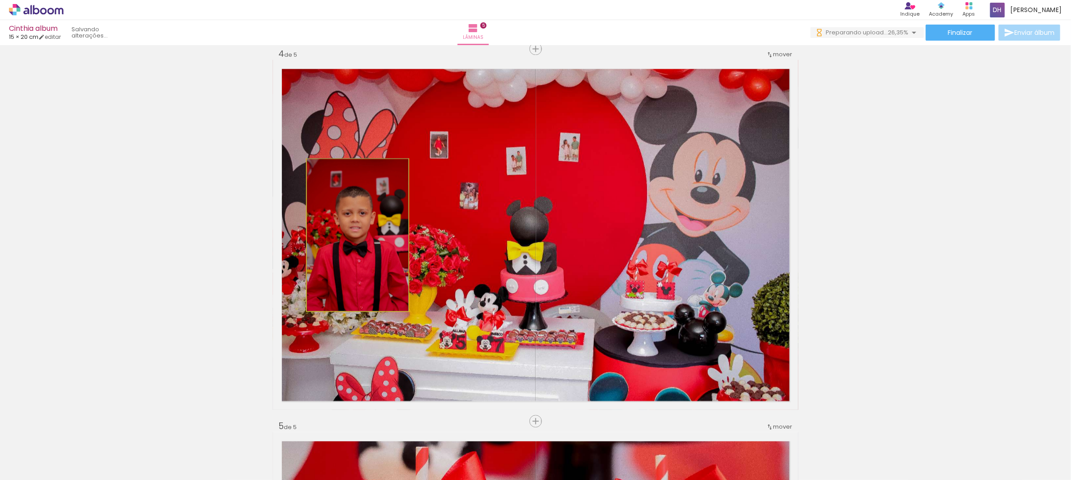
click at [394, 211] on quentale-photo at bounding box center [357, 235] width 101 height 152
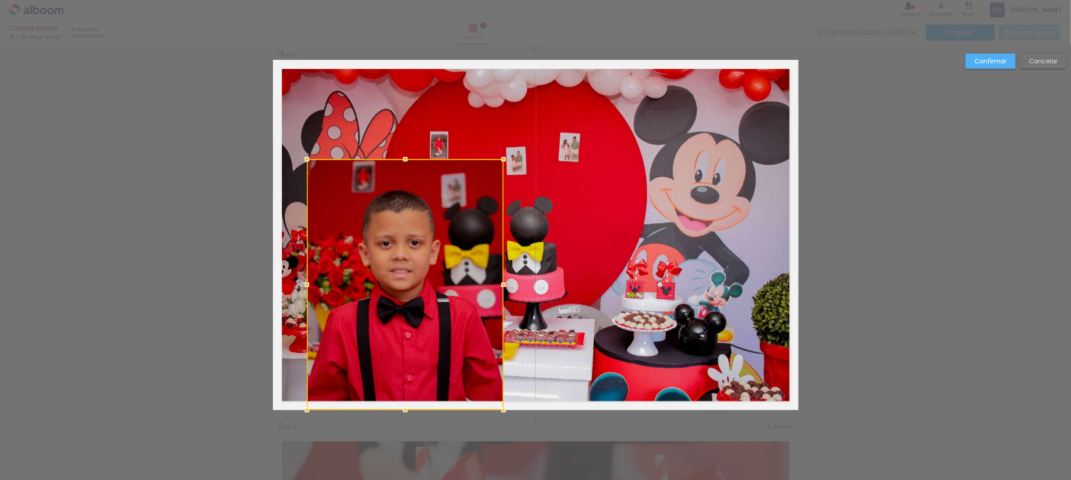
drag, startPoint x: 403, startPoint y: 310, endPoint x: 463, endPoint y: 381, distance: 92.5
click at [494, 446] on div "Inserir lâmina 1 de 5 Inserir lâmina 2 de 5 Inserir lâmina 3 de 5 Inserir lâmin…" at bounding box center [535, 44] width 1071 height 2256
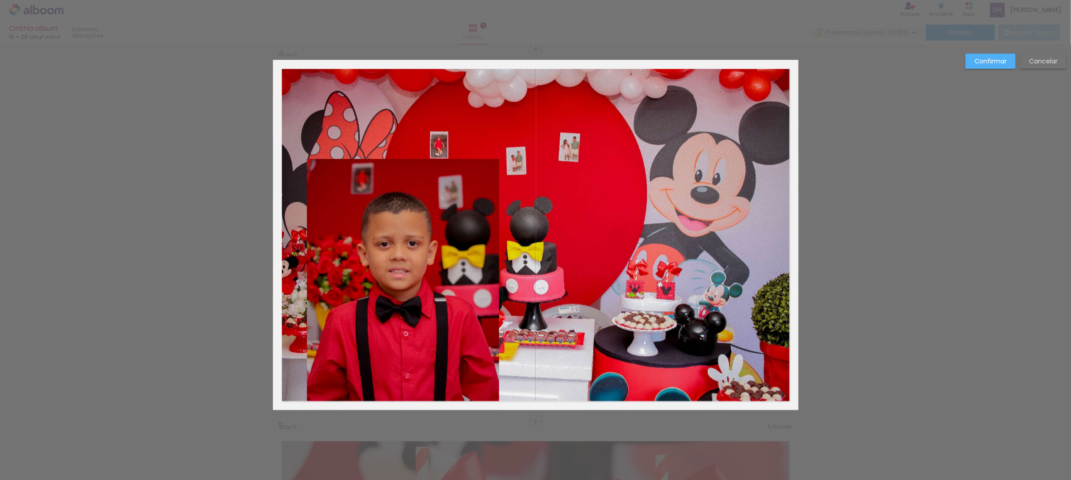
click at [399, 289] on quentale-photo at bounding box center [403, 284] width 193 height 251
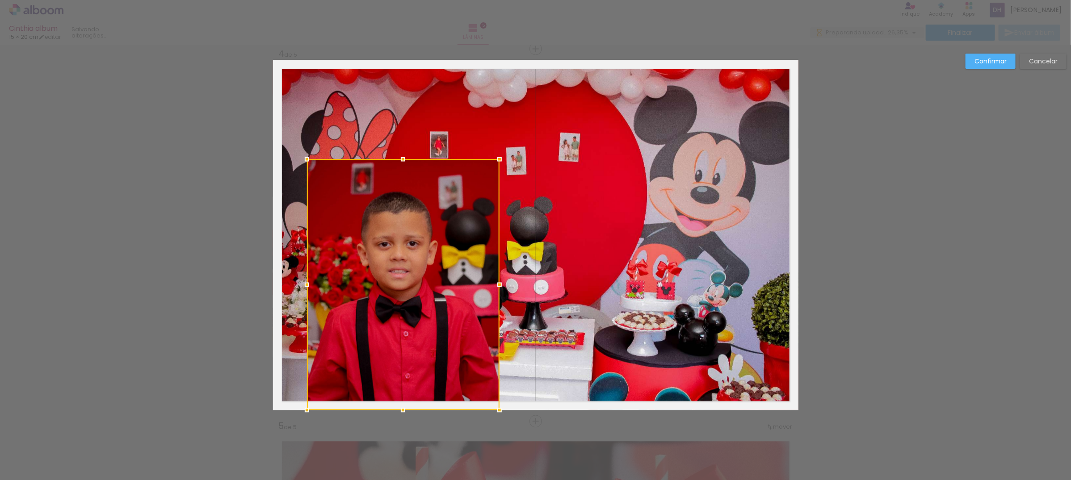
click at [399, 289] on div at bounding box center [403, 284] width 193 height 251
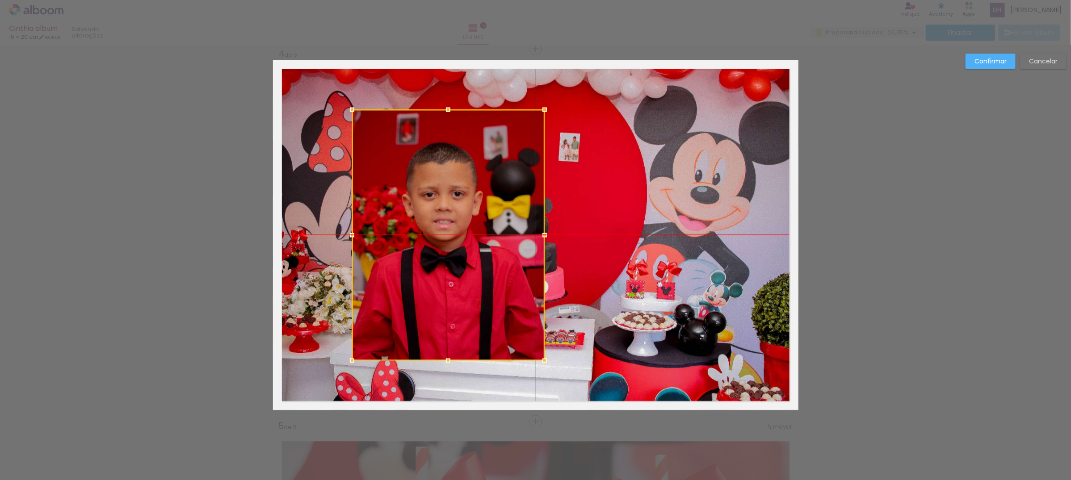
drag, startPoint x: 398, startPoint y: 287, endPoint x: 443, endPoint y: 238, distance: 67.0
click at [443, 238] on div at bounding box center [448, 234] width 193 height 251
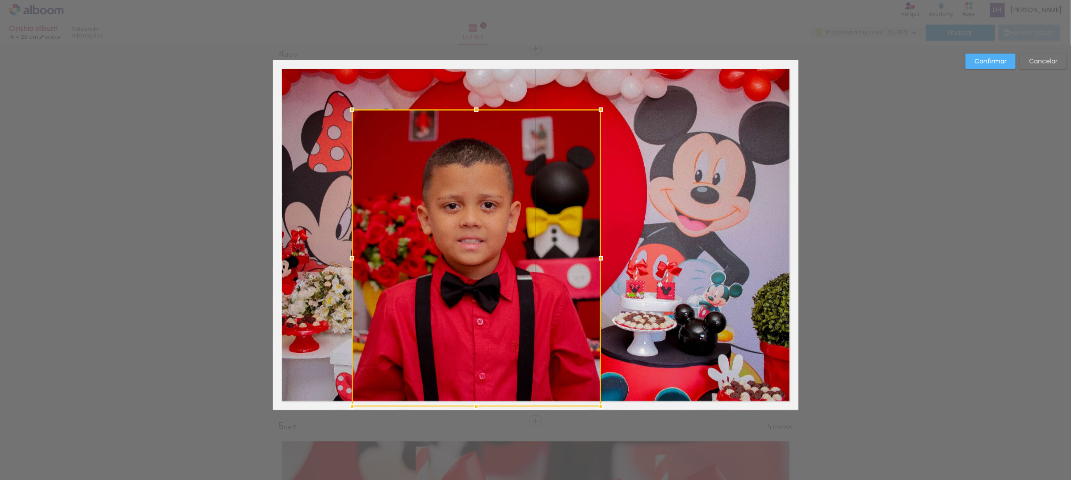
drag, startPoint x: 540, startPoint y: 363, endPoint x: 596, endPoint y: 427, distance: 85.4
click at [596, 427] on div "Inserir lâmina 1 de 5 Inserir lâmina 2 de 5 Inserir lâmina 3 de 5 Inserir lâmin…" at bounding box center [535, 44] width 1071 height 2256
click at [525, 277] on div at bounding box center [476, 257] width 249 height 297
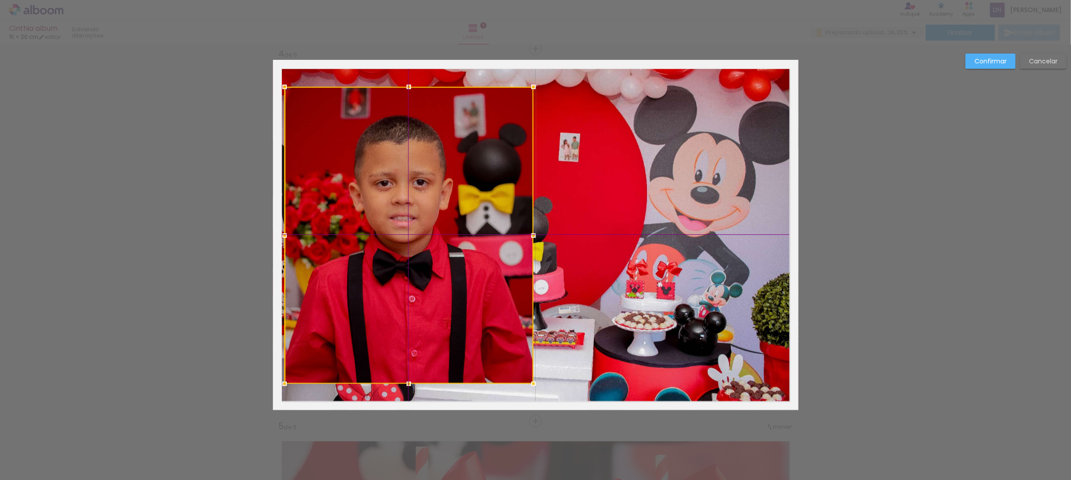
drag, startPoint x: 459, startPoint y: 249, endPoint x: 403, endPoint y: 221, distance: 61.9
click at [403, 221] on div at bounding box center [409, 235] width 249 height 297
click at [0, 0] on slot "Confirmar" at bounding box center [0, 0] width 0 height 0
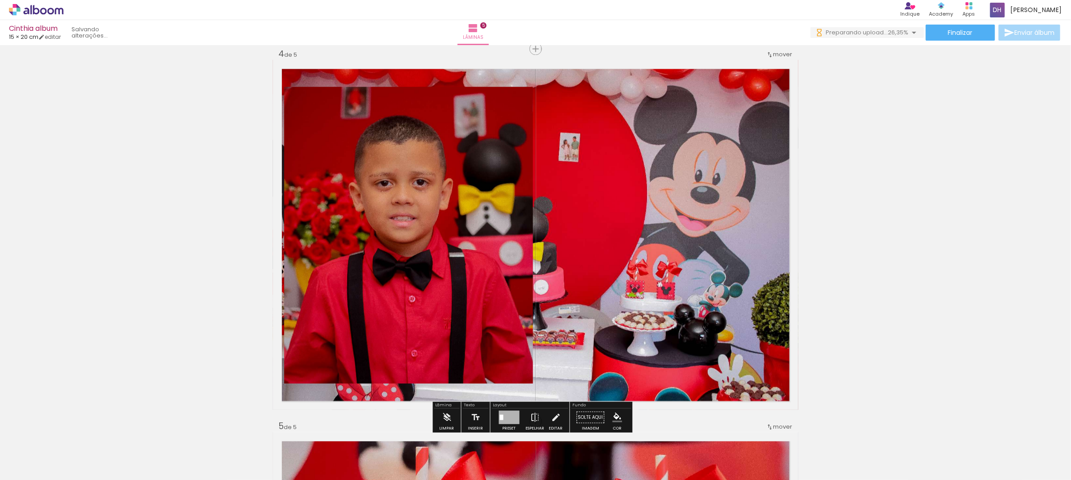
click at [669, 134] on quentale-layouter at bounding box center [535, 235] width 525 height 350
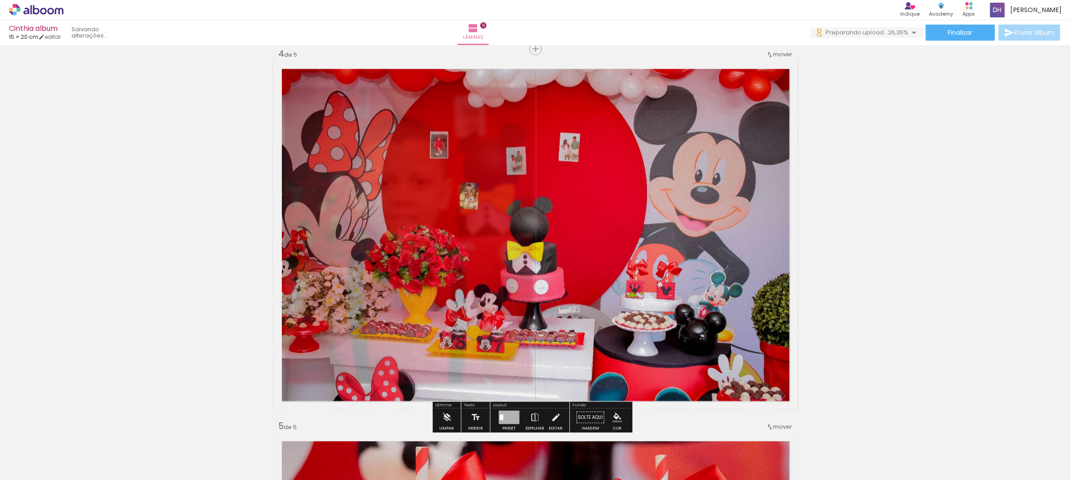
click at [669, 134] on quentale-photo at bounding box center [535, 235] width 525 height 350
drag, startPoint x: 394, startPoint y: 77, endPoint x: 399, endPoint y: 83, distance: 7.6
click at [392, 77] on div at bounding box center [387, 82] width 35 height 14
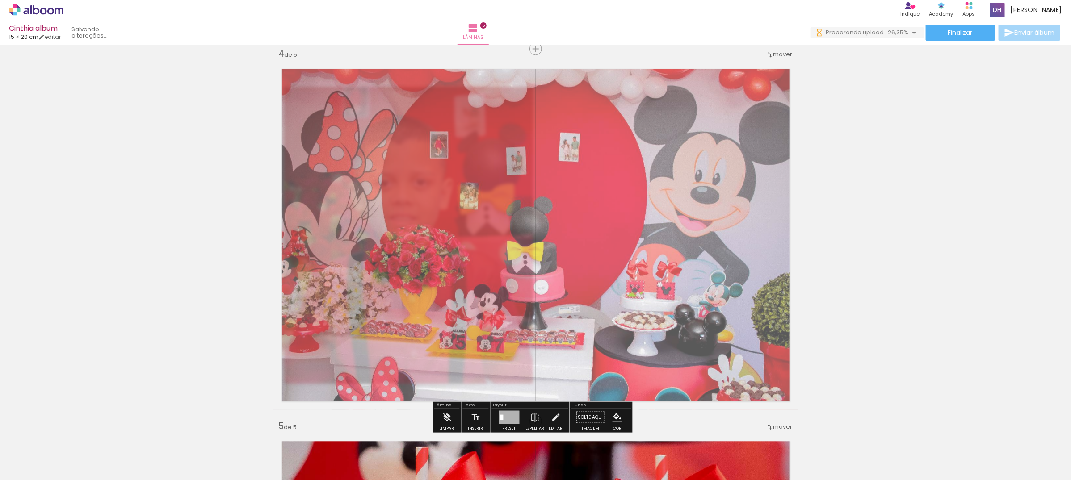
drag, startPoint x: 399, startPoint y: 83, endPoint x: 387, endPoint y: 87, distance: 12.7
type paper-slider "65"
click at [387, 87] on div at bounding box center [392, 82] width 14 height 14
click at [890, 146] on div "Inserir lâmina 1 de 5 Inserir lâmina 2 de 5 Inserir lâmina 3 de 5 Inserir lâmin…" at bounding box center [535, 37] width 1071 height 2235
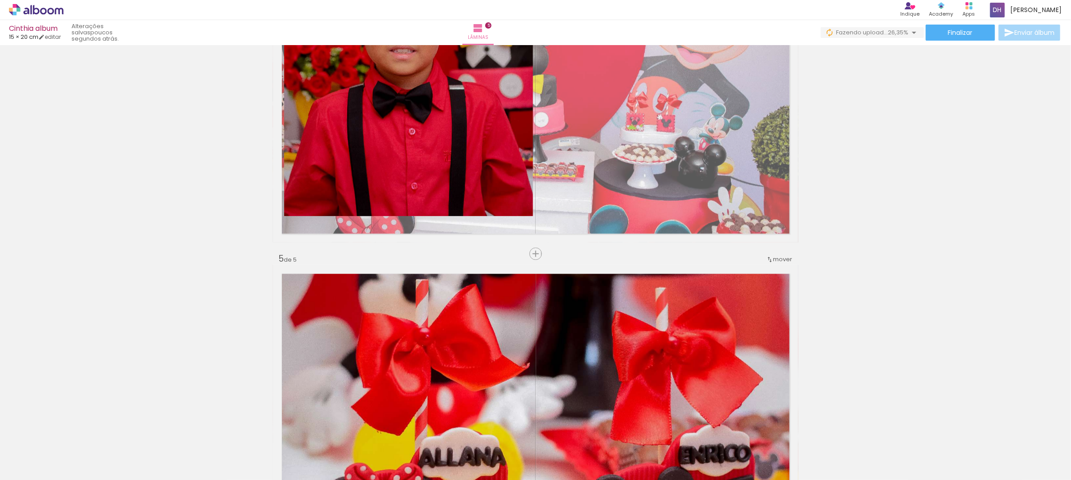
scroll to position [1464, 0]
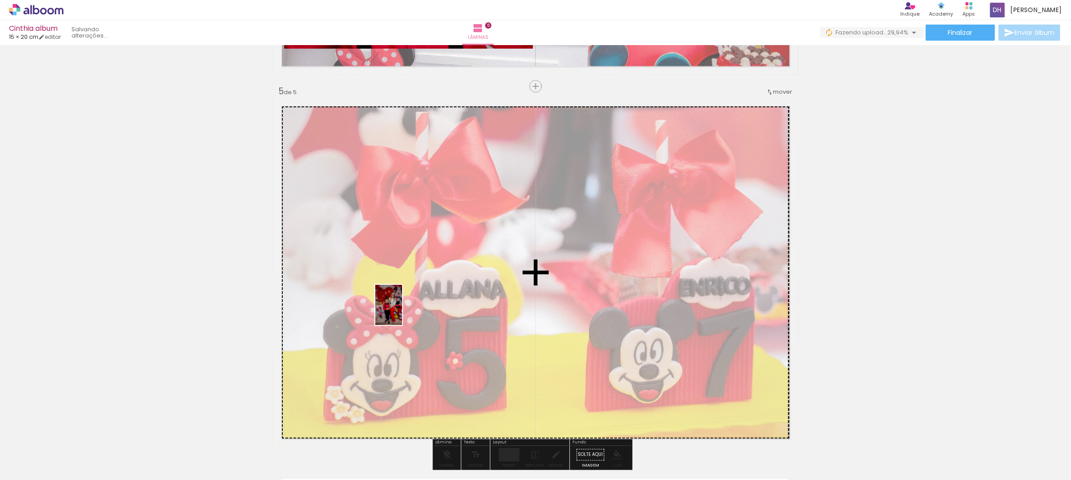
drag, startPoint x: 287, startPoint y: 452, endPoint x: 402, endPoint y: 312, distance: 181.5
click at [402, 312] on quentale-workspace at bounding box center [535, 240] width 1071 height 480
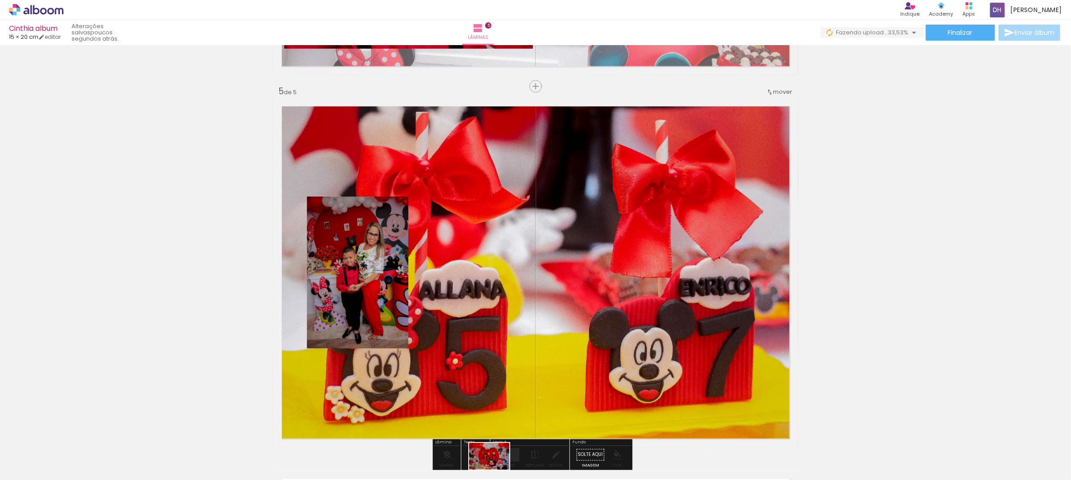
drag, startPoint x: 486, startPoint y: 455, endPoint x: 496, endPoint y: 470, distance: 18.1
click at [496, 465] on div at bounding box center [491, 449] width 44 height 29
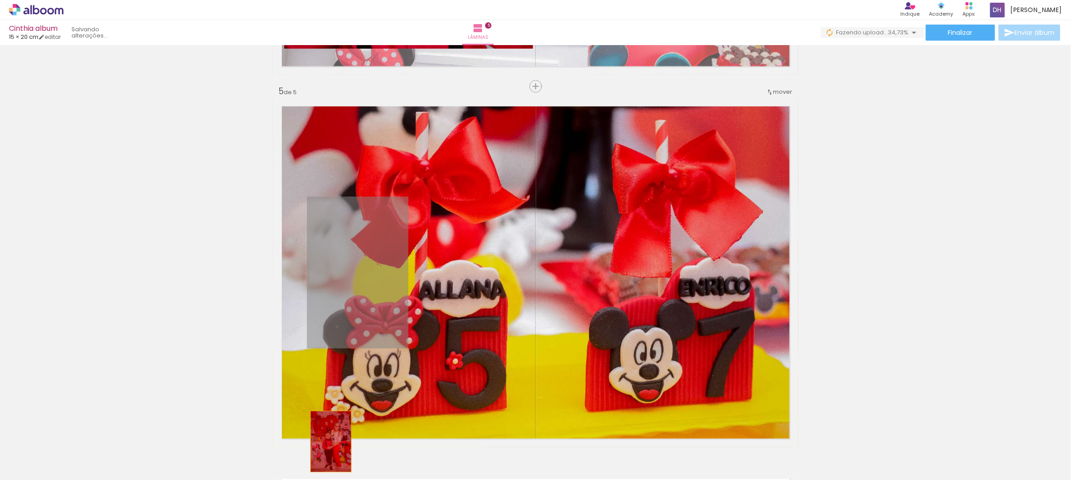
drag, startPoint x: 368, startPoint y: 276, endPoint x: 326, endPoint y: 441, distance: 170.3
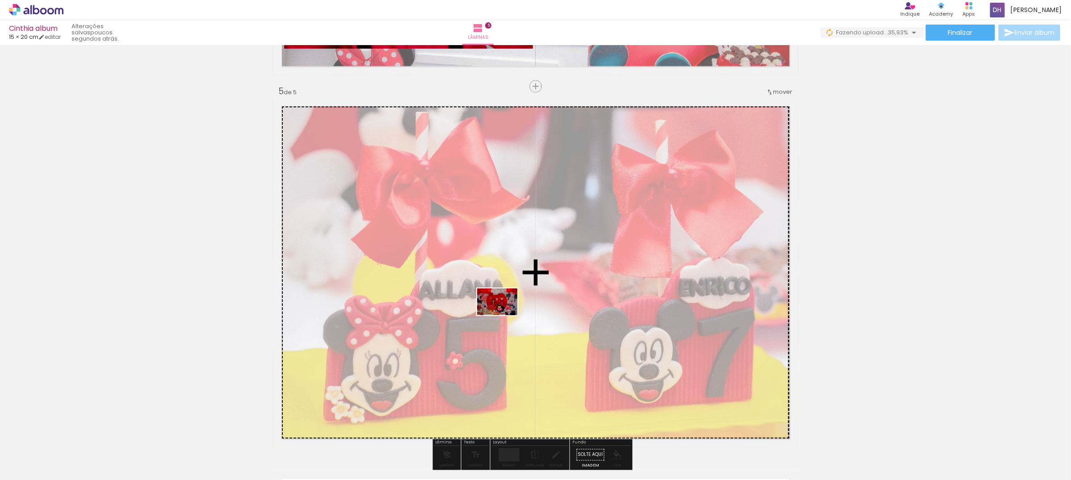
drag, startPoint x: 504, startPoint y: 425, endPoint x: 504, endPoint y: 315, distance: 109.9
click at [504, 315] on quentale-workspace at bounding box center [535, 240] width 1071 height 480
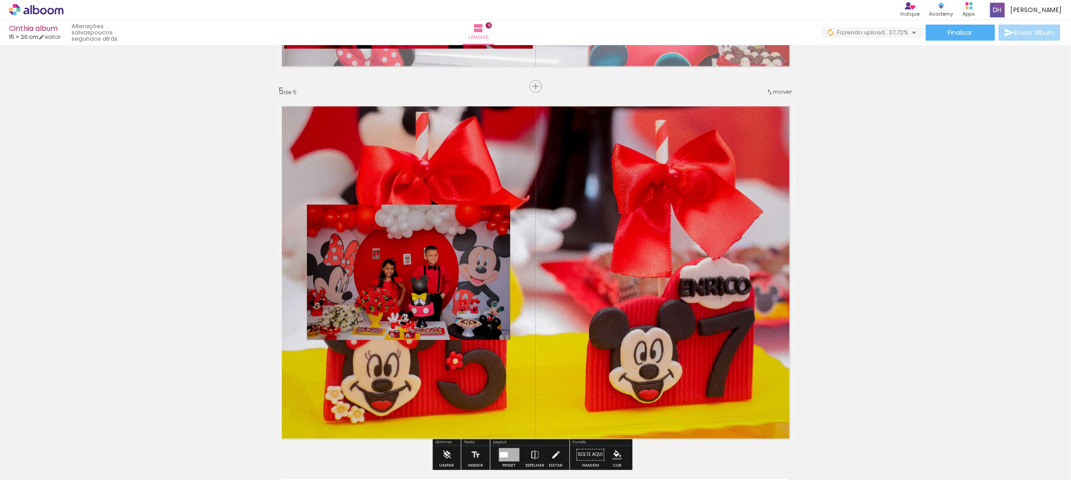
scroll to position [1631, 0]
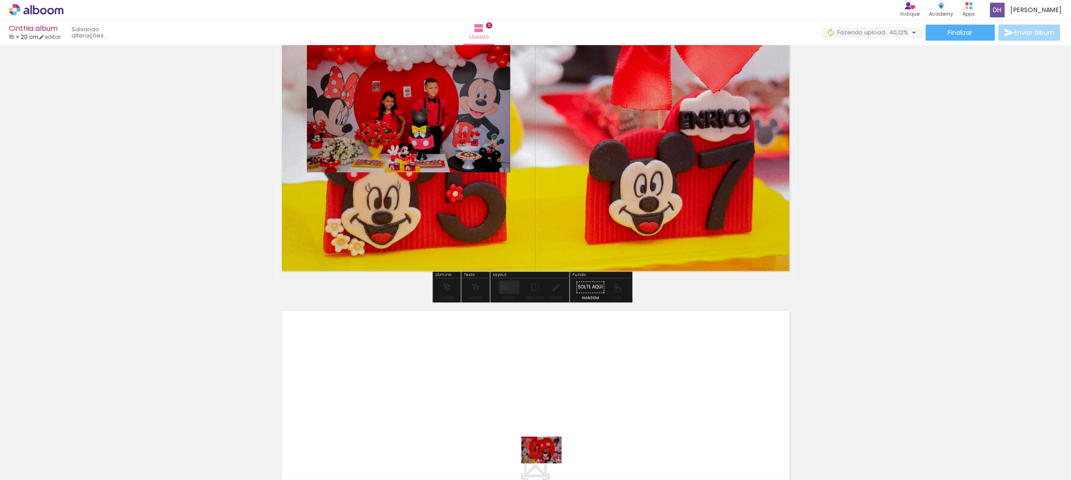
drag, startPoint x: 544, startPoint y: 447, endPoint x: 548, endPoint y: 464, distance: 17.6
click at [548, 464] on div at bounding box center [541, 449] width 44 height 29
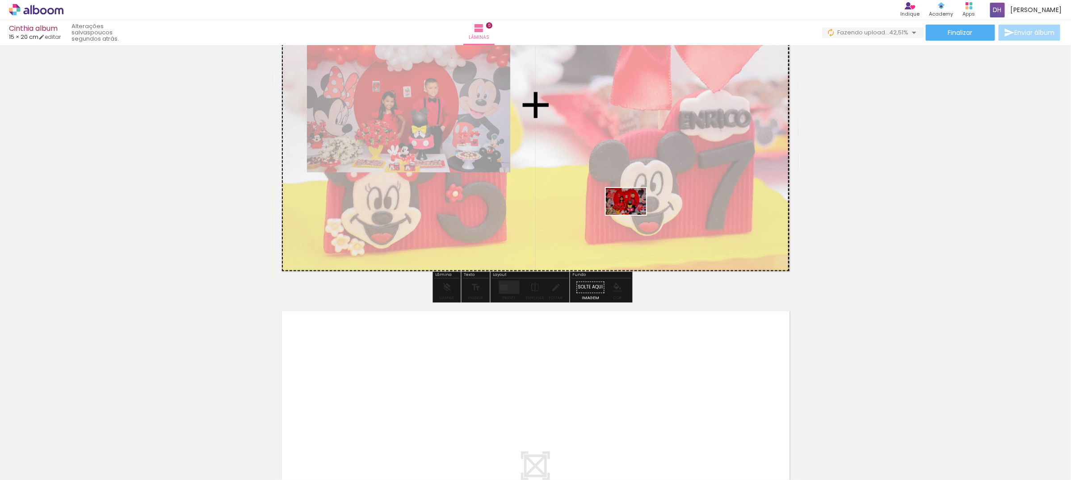
drag, startPoint x: 608, startPoint y: 452, endPoint x: 632, endPoint y: 215, distance: 238.0
click at [632, 215] on quentale-workspace at bounding box center [535, 240] width 1071 height 480
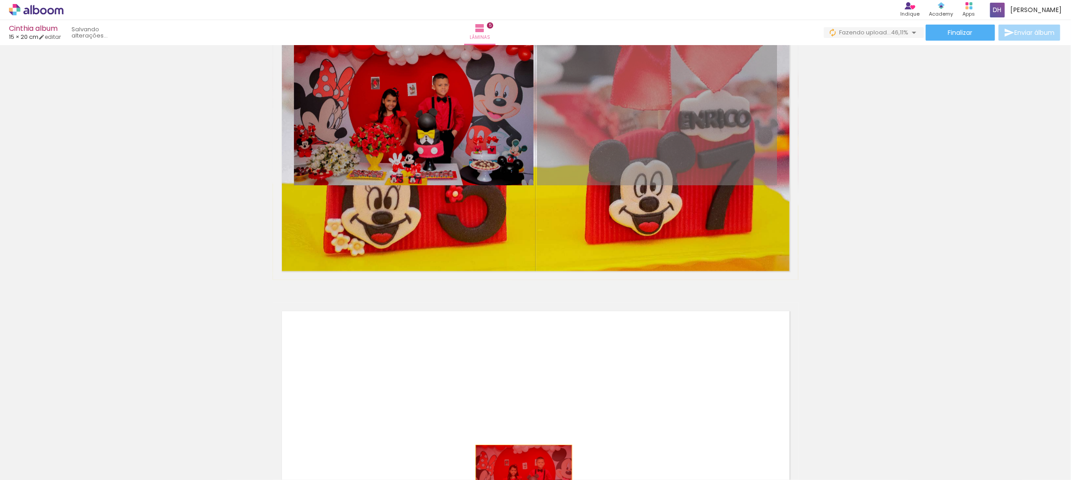
drag, startPoint x: 689, startPoint y: 95, endPoint x: 519, endPoint y: 477, distance: 417.7
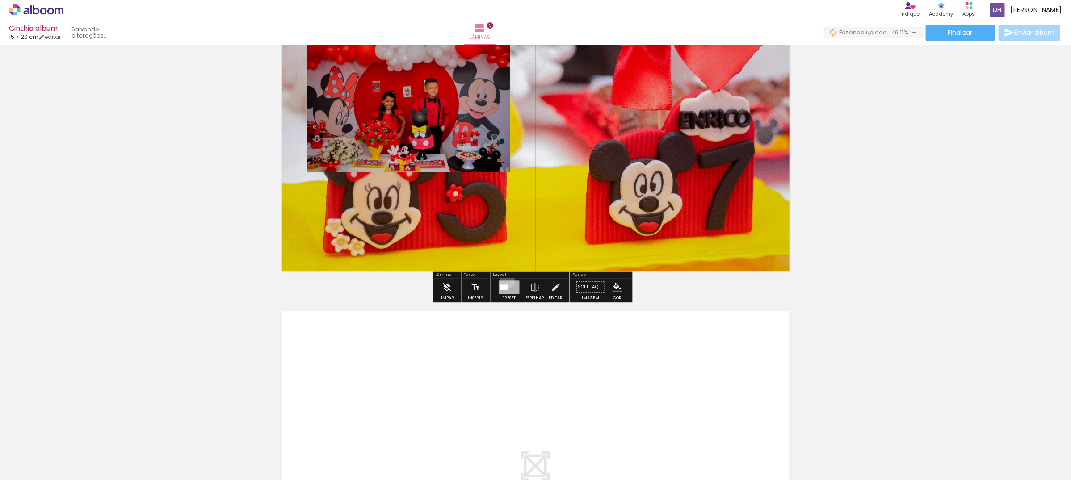
click at [505, 280] on div at bounding box center [509, 286] width 21 height 13
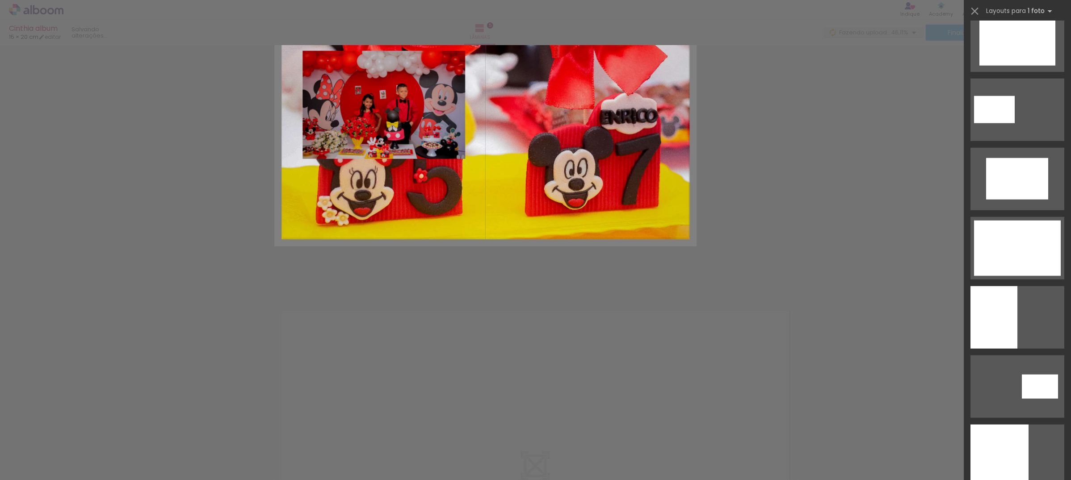
scroll to position [0, 0]
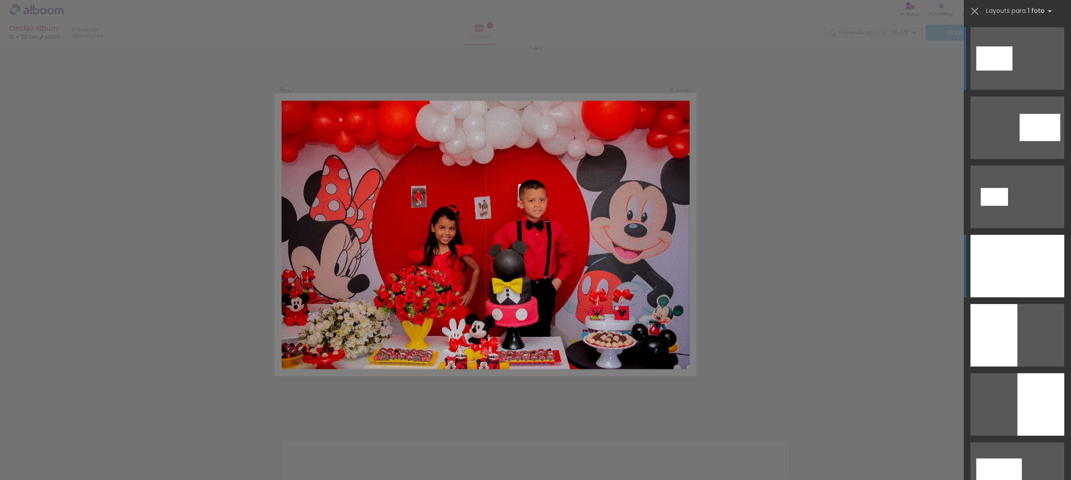
click at [1014, 289] on div at bounding box center [1017, 266] width 94 height 63
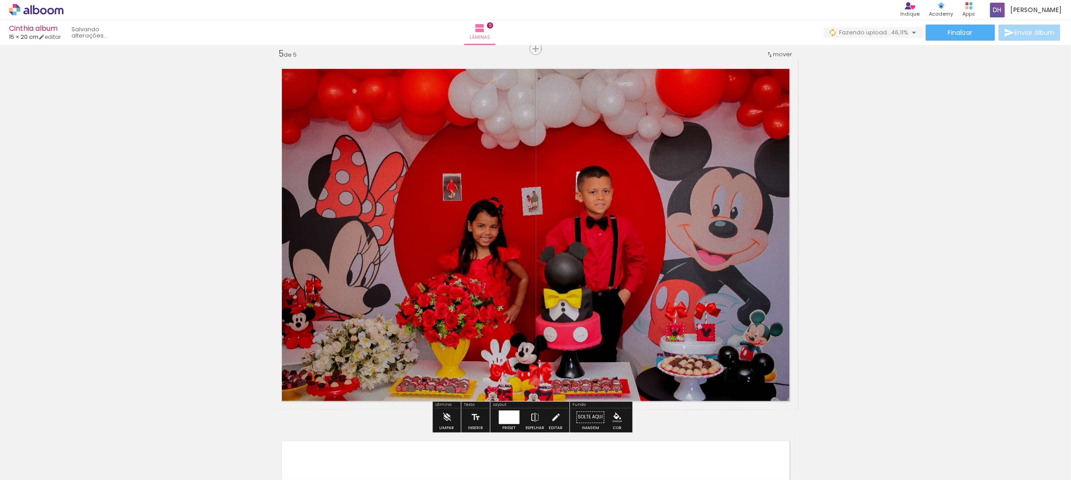
scroll to position [1334, 0]
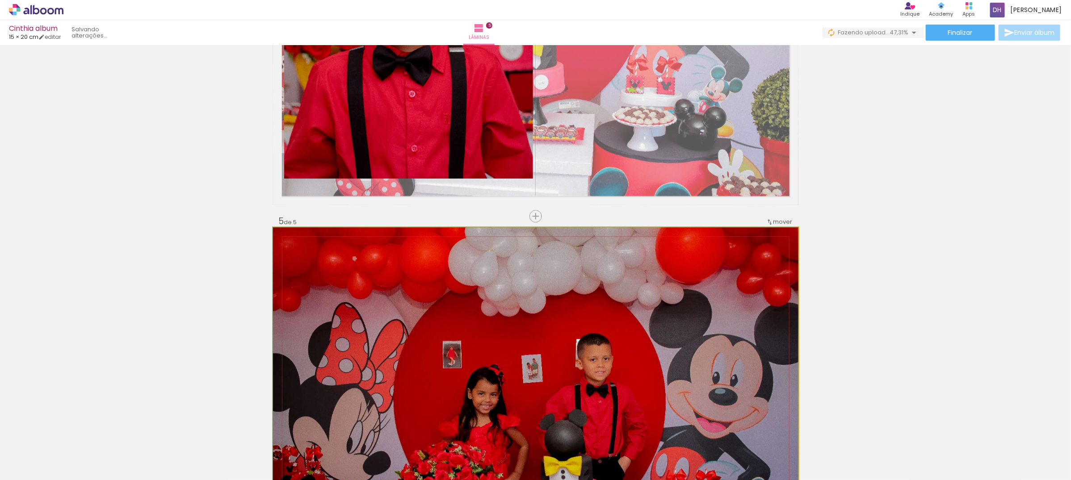
click at [429, 333] on quentale-photo at bounding box center [535, 402] width 525 height 350
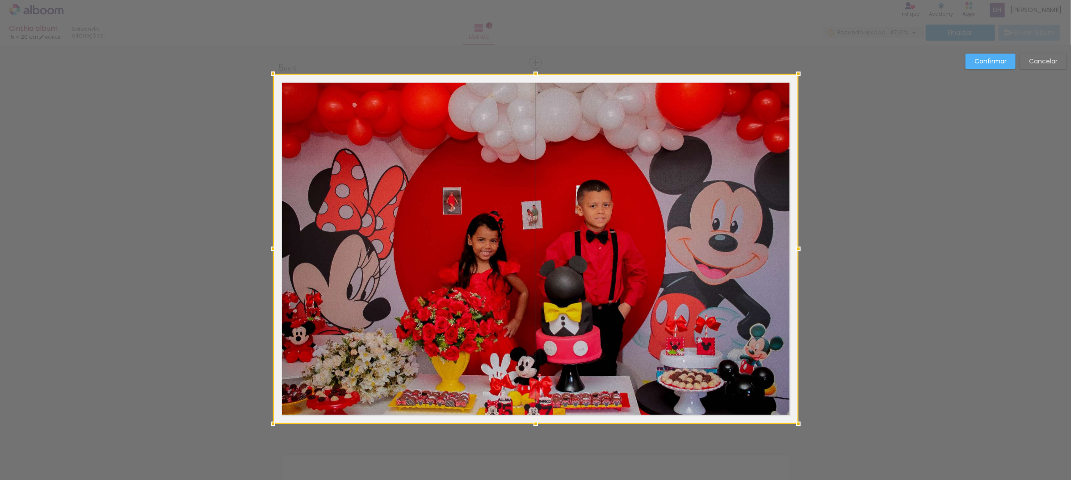
scroll to position [1501, 0]
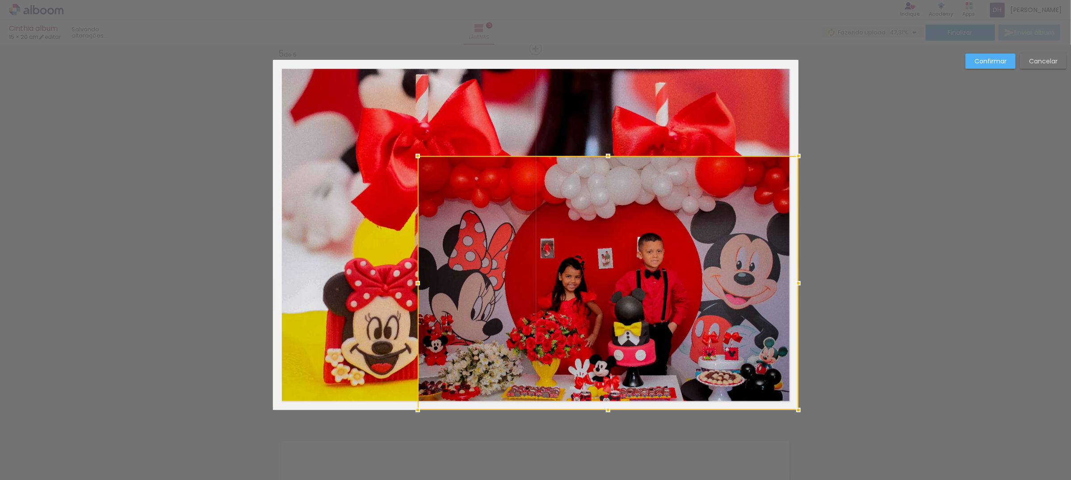
drag, startPoint x: 267, startPoint y: 61, endPoint x: 406, endPoint y: 164, distance: 172.9
click at [406, 164] on album-spread "5 de 5" at bounding box center [535, 235] width 525 height 350
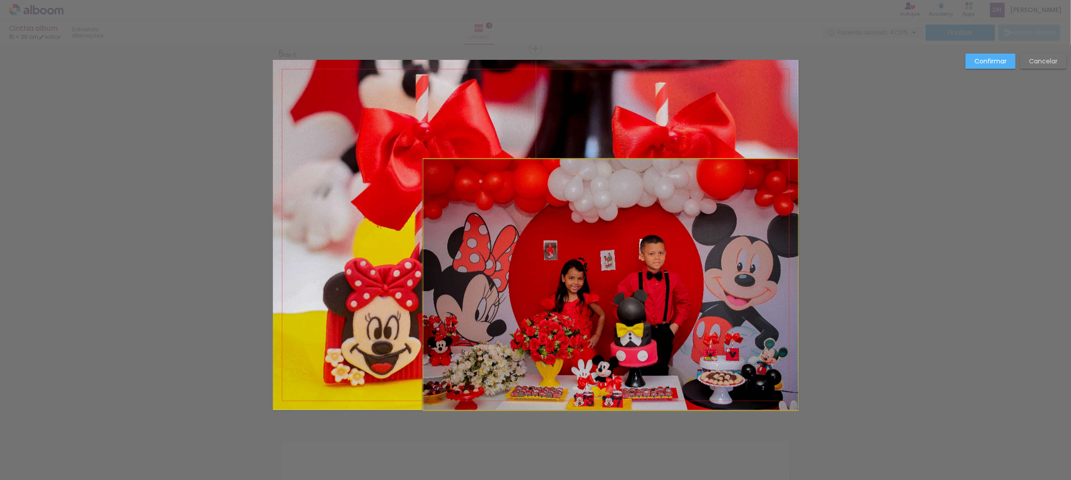
click at [550, 257] on quentale-photo at bounding box center [610, 284] width 374 height 251
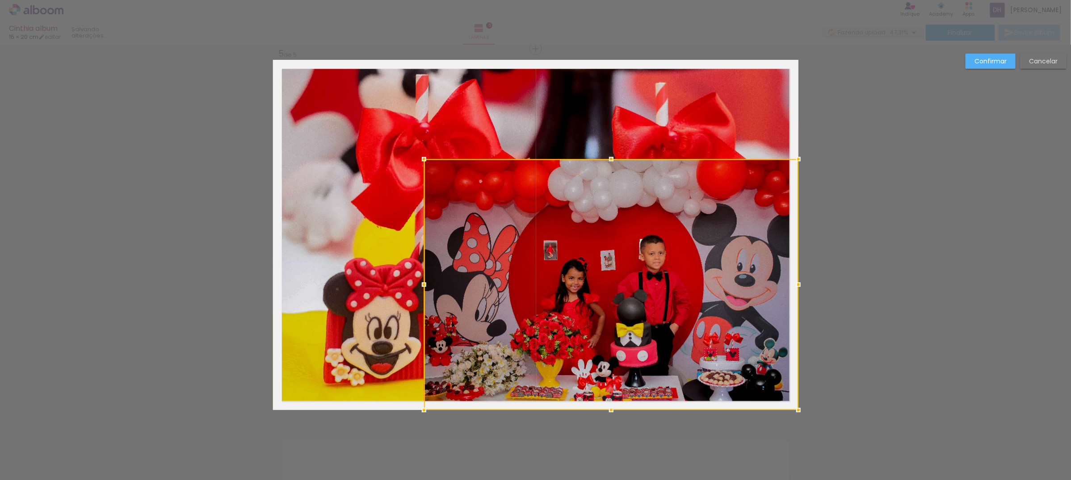
click at [550, 257] on div at bounding box center [611, 284] width 374 height 251
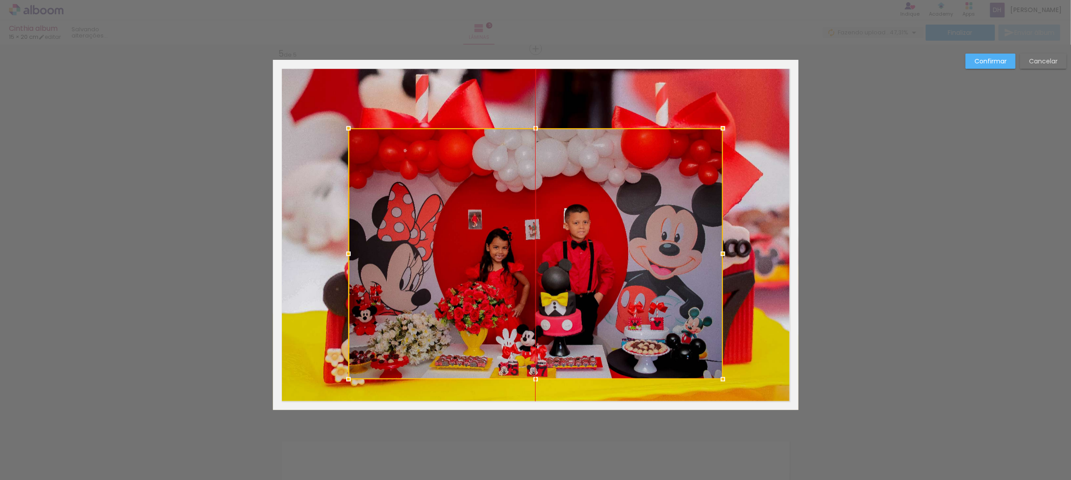
drag, startPoint x: 621, startPoint y: 277, endPoint x: 546, endPoint y: 247, distance: 81.1
click at [546, 247] on div at bounding box center [535, 253] width 374 height 251
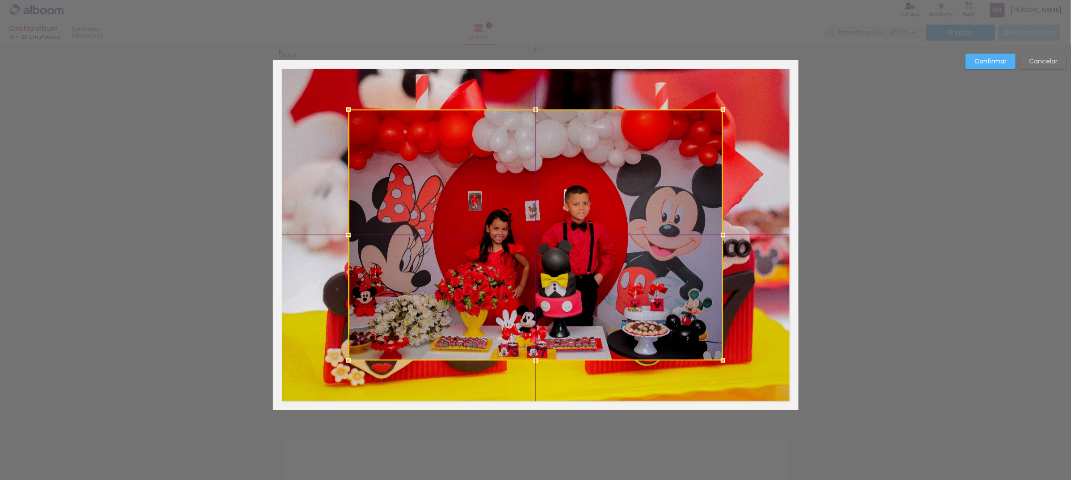
drag, startPoint x: 540, startPoint y: 297, endPoint x: 545, endPoint y: 276, distance: 21.7
click at [545, 276] on div at bounding box center [535, 234] width 374 height 251
click at [0, 0] on slot "Confirmar" at bounding box center [0, 0] width 0 height 0
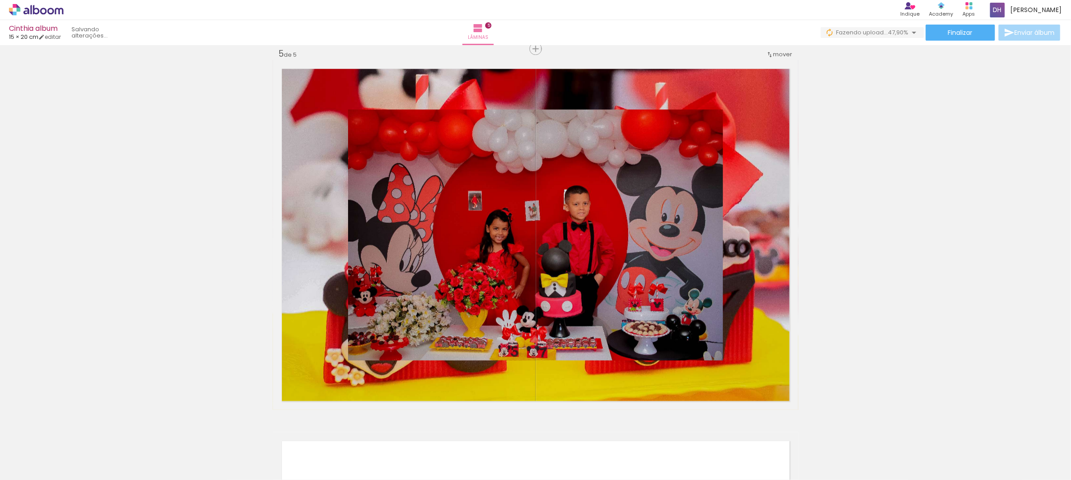
scroll to position [0, 1000]
drag, startPoint x: 162, startPoint y: 99, endPoint x: 255, endPoint y: 170, distance: 116.9
